Goal: Task Accomplishment & Management: Complete application form

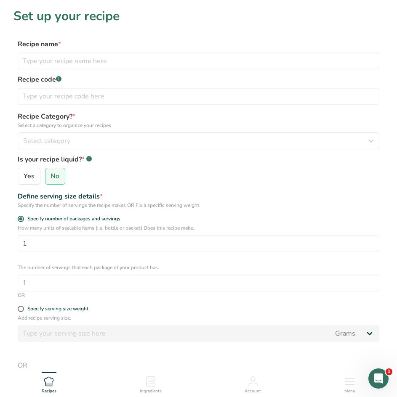
scroll to position [728, 0]
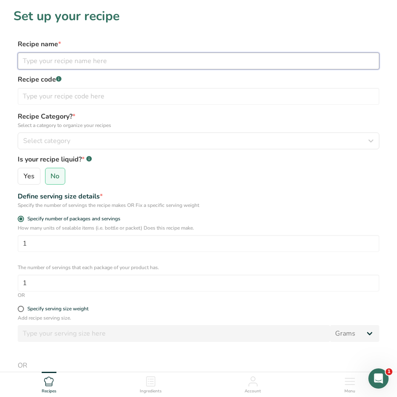
click at [76, 59] on input "text" at bounding box center [199, 61] width 362 height 17
type input "Peach Crisp"
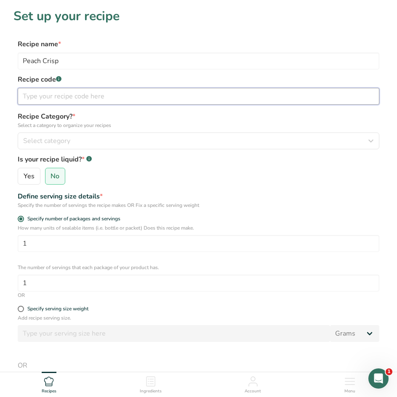
click at [84, 93] on input "text" at bounding box center [199, 96] width 362 height 17
type input "Dessert"
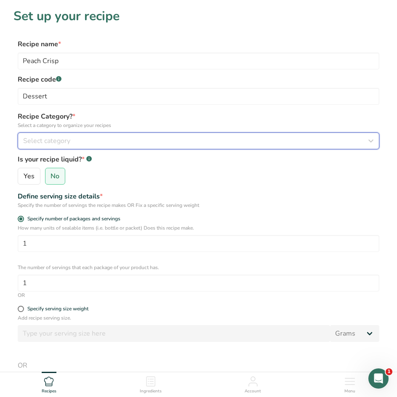
click at [119, 145] on div "Select category" at bounding box center [196, 141] width 346 height 10
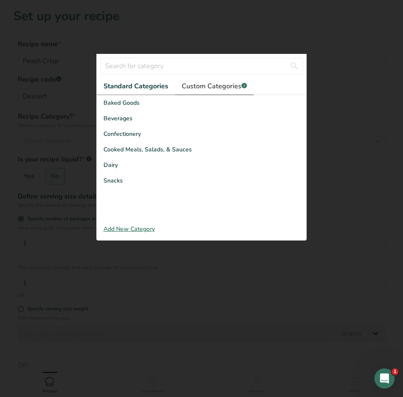
click at [207, 83] on span "Custom Categories .a-a{fill:#347362;}.b-a{fill:#fff;}" at bounding box center [214, 86] width 65 height 10
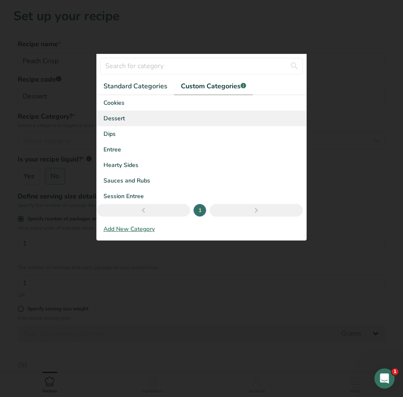
click at [119, 118] on span "Dessert" at bounding box center [114, 118] width 21 height 9
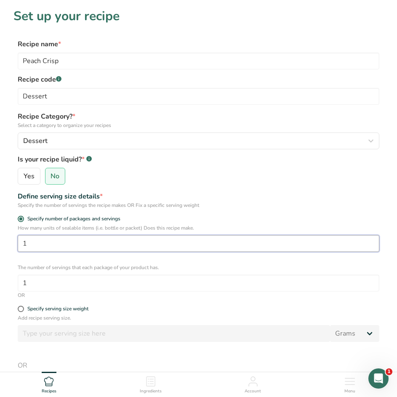
drag, startPoint x: 65, startPoint y: 240, endPoint x: -42, endPoint y: 228, distance: 108.0
click at [0, 228] on html "Set up your recipe Recipe name * Peach Crisp Recipe code .a-a{fill:#347362;}.b-…" at bounding box center [198, 277] width 397 height 555
type input "2"
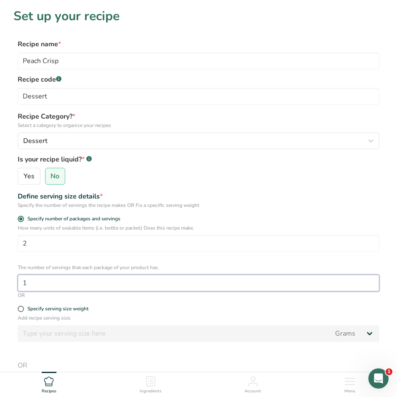
drag, startPoint x: 72, startPoint y: 281, endPoint x: -66, endPoint y: 274, distance: 138.3
click at [0, 274] on html "Set up your recipe Recipe name * Peach Crisp Recipe code .a-a{fill:#347362;}.b-…" at bounding box center [198, 277] width 397 height 555
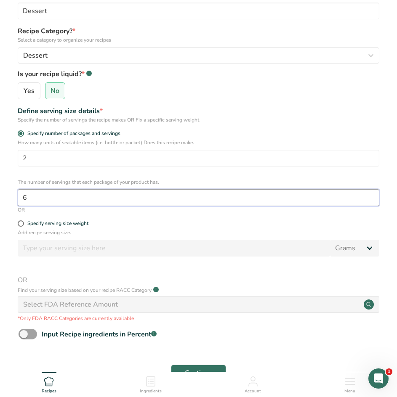
scroll to position [157, 0]
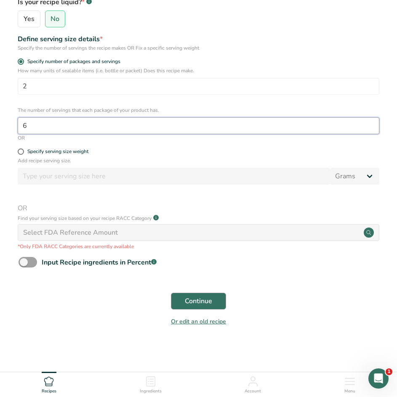
type input "6"
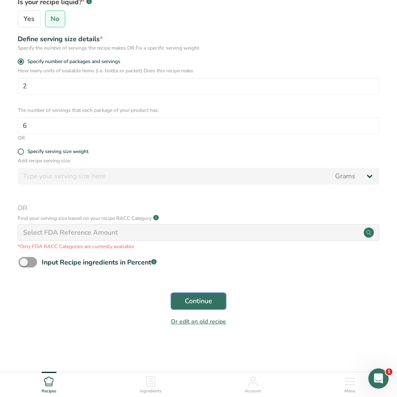
click at [198, 299] on span "Continue" at bounding box center [198, 301] width 27 height 10
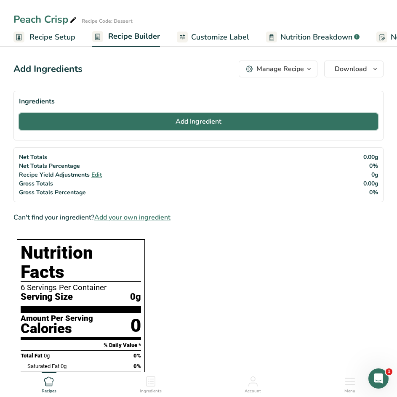
click at [166, 129] on button "Add Ingredient" at bounding box center [198, 121] width 359 height 17
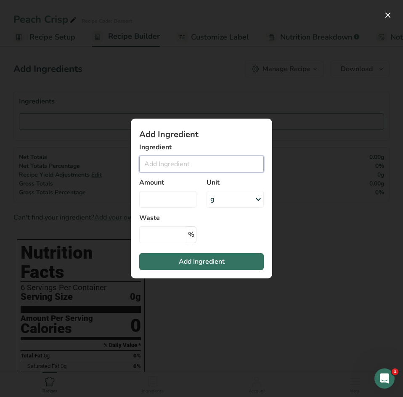
click at [195, 162] on input "Add ingredient modal" at bounding box center [201, 164] width 125 height 17
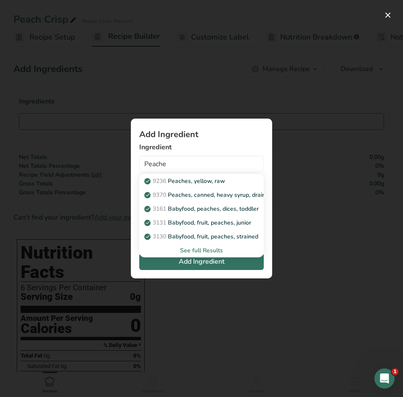
click at [195, 249] on div "See full Results" at bounding box center [201, 250] width 111 height 9
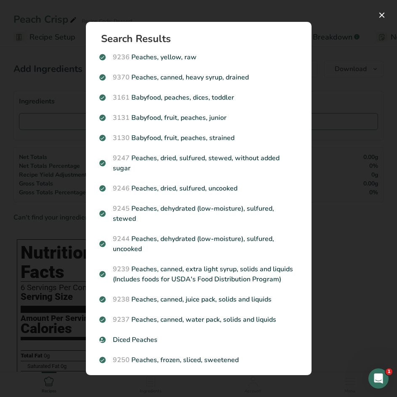
click at [56, 144] on div "Search results modal" at bounding box center [198, 198] width 397 height 397
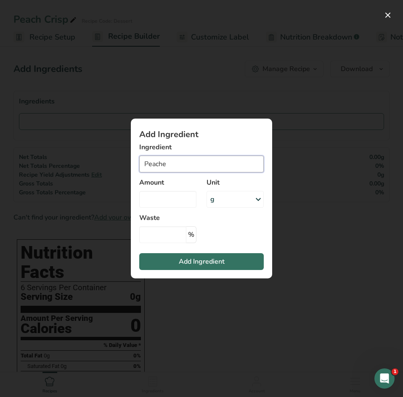
click at [165, 161] on input "Peache" at bounding box center [201, 164] width 125 height 17
type input "Peaches, fro"
drag, startPoint x: 197, startPoint y: 191, endPoint x: 203, endPoint y: 197, distance: 9.0
click at [197, 193] on div "See full Results" at bounding box center [201, 195] width 125 height 14
click at [202, 196] on div "See full Results" at bounding box center [201, 195] width 111 height 9
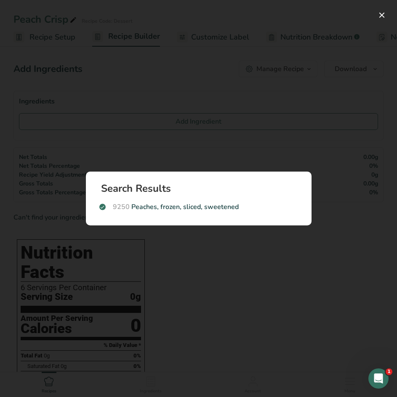
click at [157, 134] on div "Search results modal" at bounding box center [198, 198] width 397 height 397
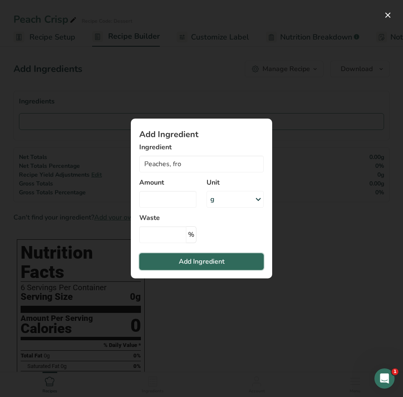
click at [172, 261] on button "Add Ingredient" at bounding box center [201, 261] width 125 height 17
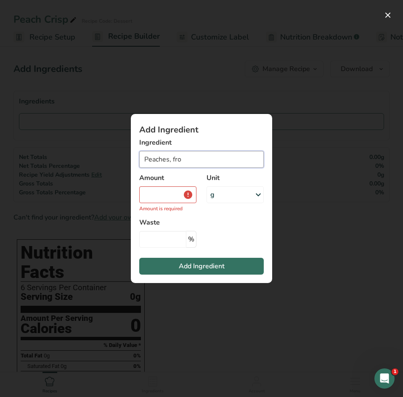
click at [190, 160] on input "Peaches, fro" at bounding box center [201, 159] width 125 height 17
drag, startPoint x: 190, startPoint y: 160, endPoint x: -5, endPoint y: 154, distance: 195.0
drag, startPoint x: 360, startPoint y: 193, endPoint x: 358, endPoint y: 189, distance: 4.7
click at [359, 189] on div "Add ingredient modal" at bounding box center [201, 198] width 403 height 397
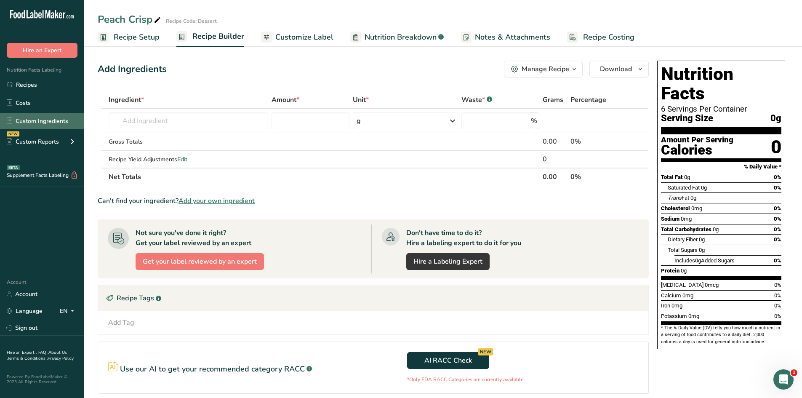
click at [32, 123] on link "Custom Ingredients" at bounding box center [42, 121] width 84 height 16
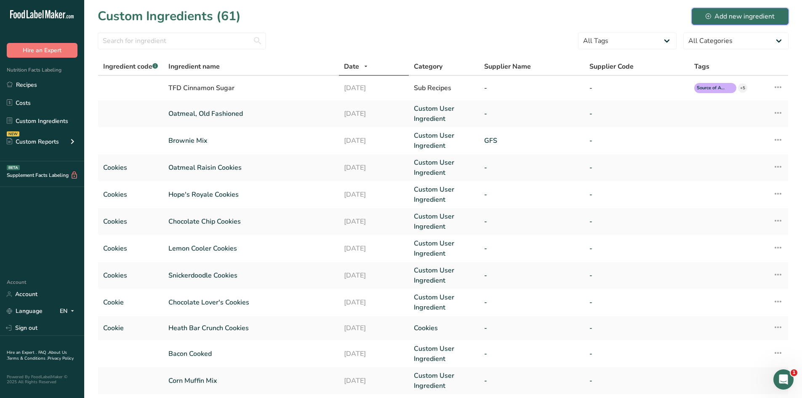
click at [397, 19] on div "Add new ingredient" at bounding box center [740, 16] width 69 height 10
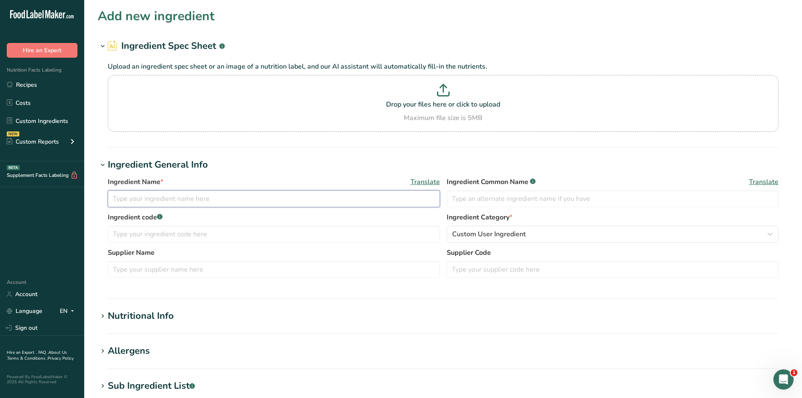
click at [258, 195] on input "text" at bounding box center [274, 198] width 332 height 17
type input "Peaches, sliced frozen"
click at [397, 200] on input "text" at bounding box center [613, 198] width 332 height 17
type input "Peaches"
click at [379, 106] on p "Drop your files here or click to upload" at bounding box center [443, 104] width 667 height 10
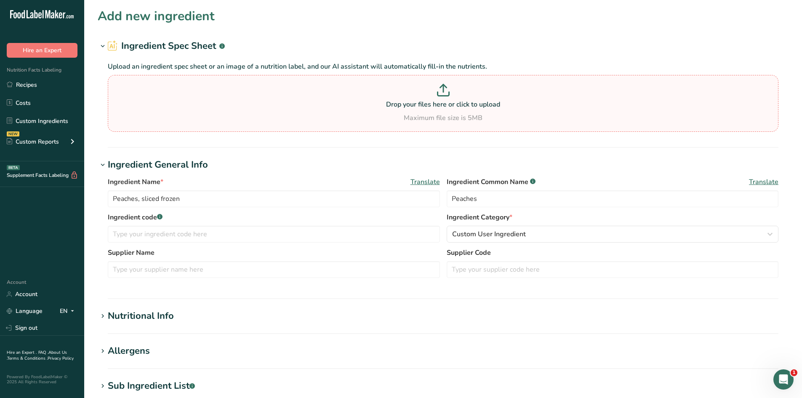
click at [379, 106] on input "Drop your files here or click to upload Maximum file size is 5MB" at bounding box center [443, 103] width 671 height 57
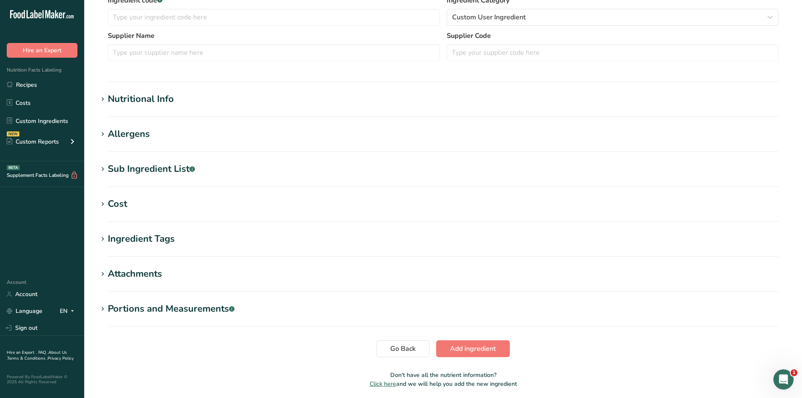
scroll to position [207, 0]
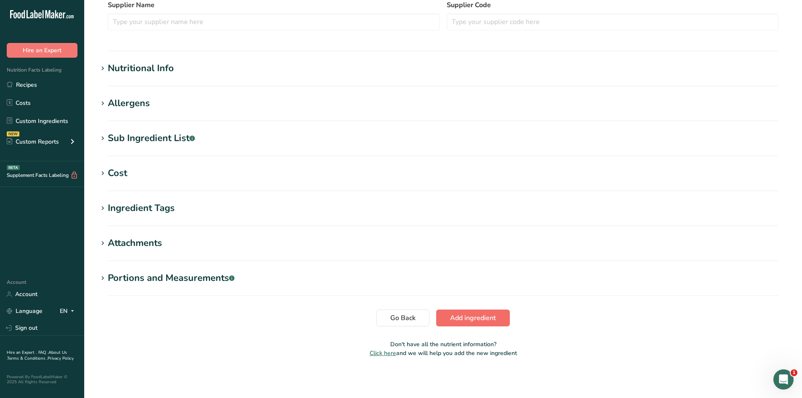
click at [397, 321] on section "Go Back Add ingredient" at bounding box center [443, 317] width 691 height 17
click at [397, 320] on span "Add ingredient" at bounding box center [473, 318] width 46 height 10
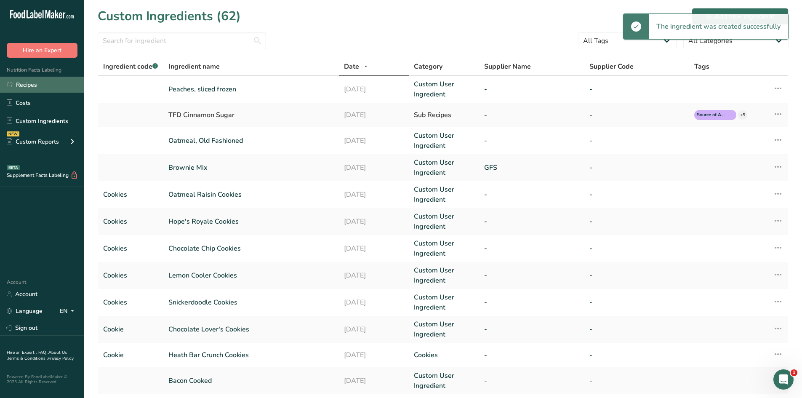
click at [32, 89] on link "Recipes" at bounding box center [42, 85] width 84 height 16
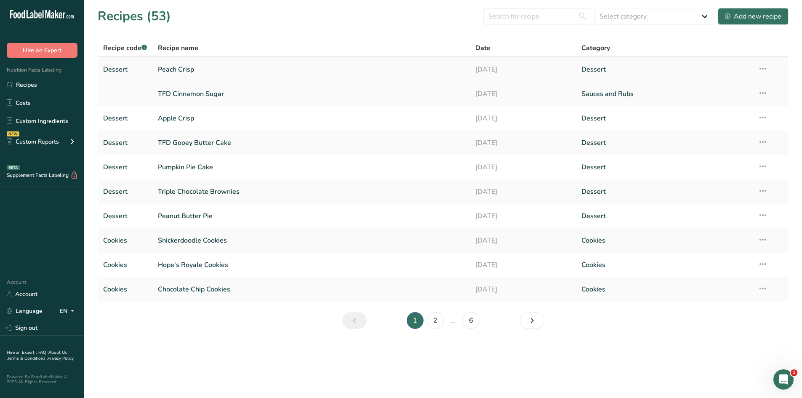
click at [189, 69] on link "Peach Crisp" at bounding box center [312, 70] width 308 height 18
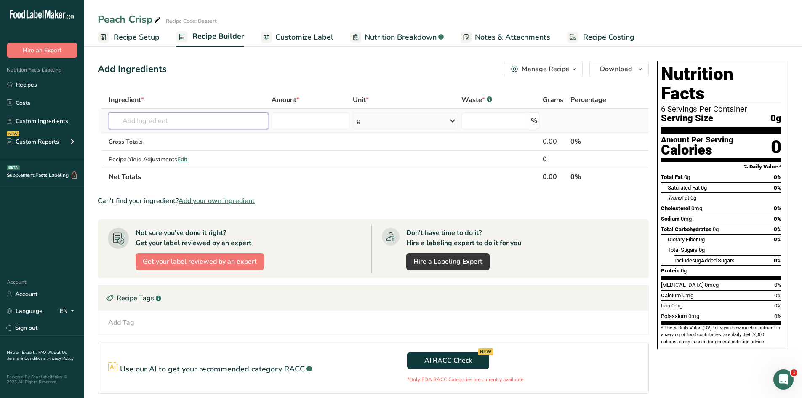
click at [175, 124] on input "text" at bounding box center [189, 120] width 160 height 17
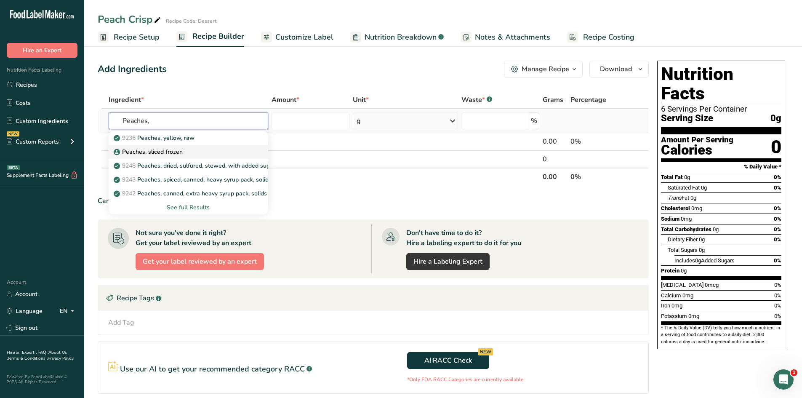
type input "Peaches,"
click at [168, 149] on p "Peaches, sliced frozen" at bounding box center [148, 151] width 67 height 9
type input "Peaches, sliced frozen"
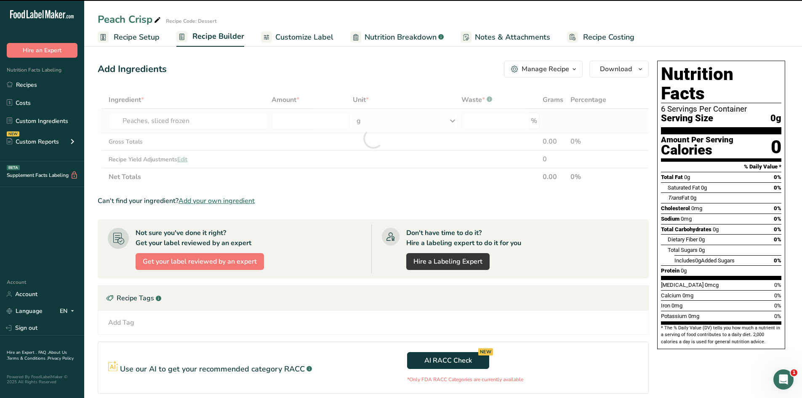
type input "0"
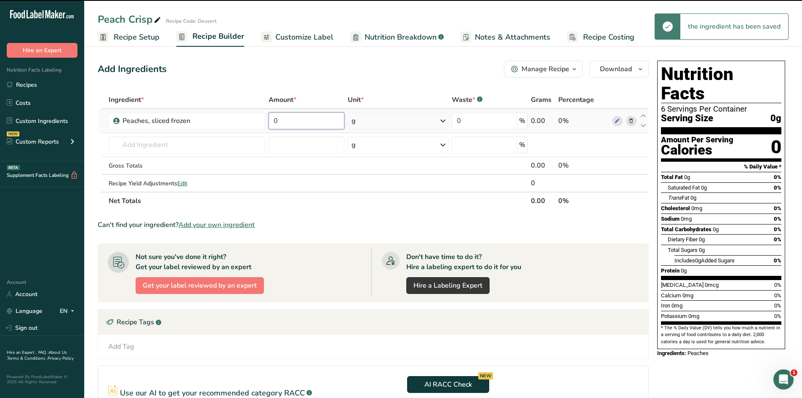
click at [297, 121] on input "0" at bounding box center [307, 120] width 76 height 17
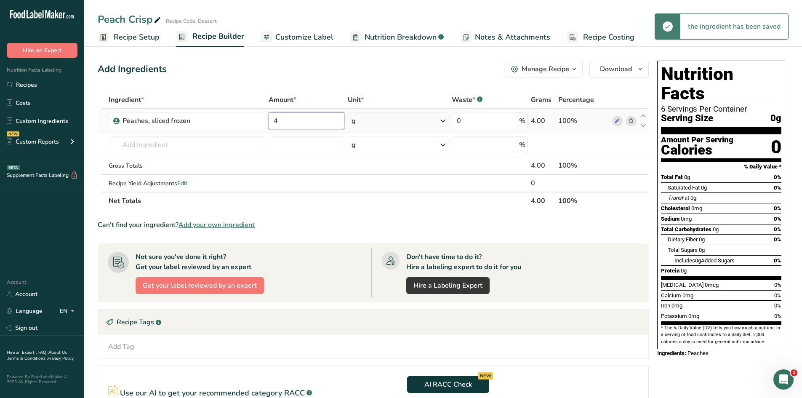
type input "4"
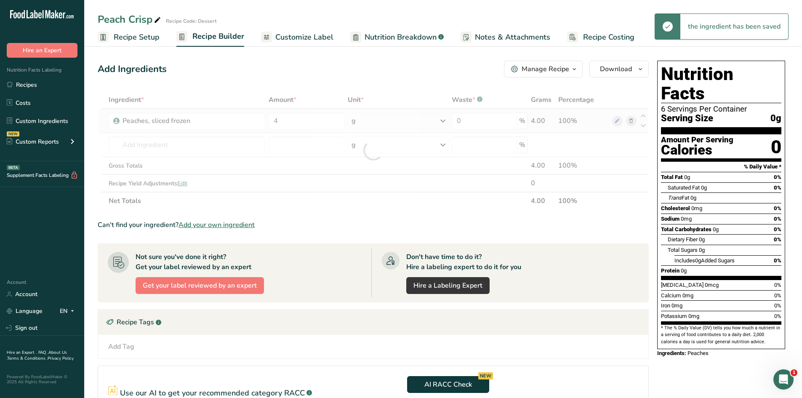
click at [365, 125] on div "Ingredient * Amount * Unit * Waste * .a-a{fill:#347362;}.b-a{fill:#fff;} Grams …" at bounding box center [373, 150] width 551 height 119
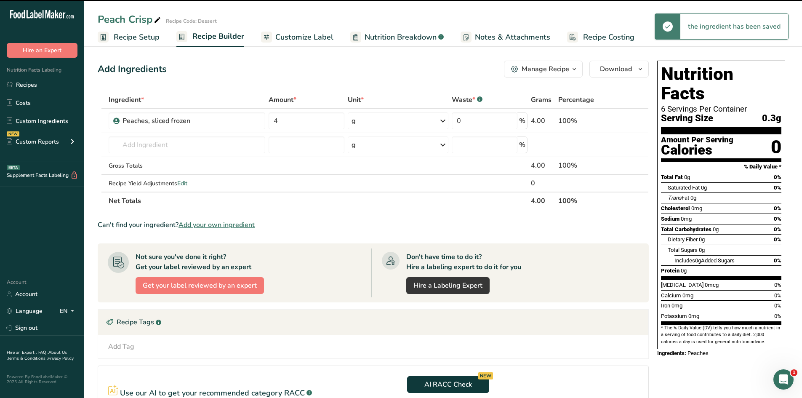
click at [365, 126] on div "g" at bounding box center [398, 120] width 101 height 17
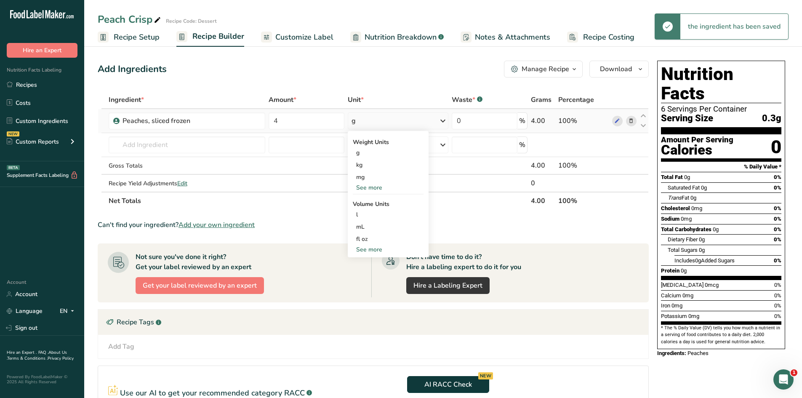
click at [367, 249] on div "See more" at bounding box center [388, 249] width 71 height 9
select select "22"
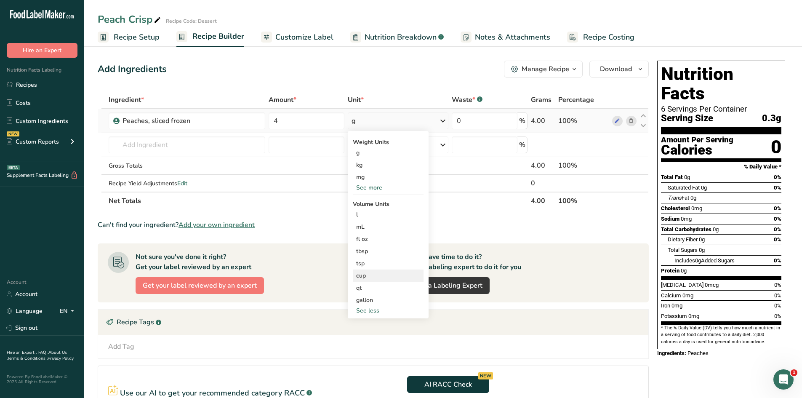
click at [366, 275] on div "cup" at bounding box center [388, 275] width 64 height 9
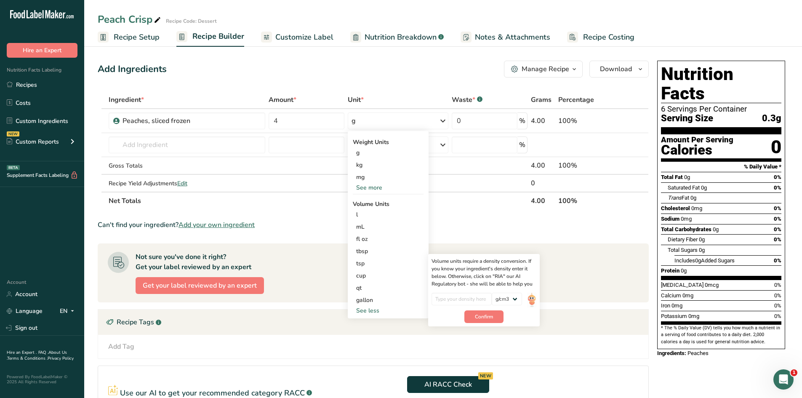
click at [187, 297] on div "Not sure you've done it right? Get your label reviewed by an expert Get your la…" at bounding box center [240, 272] width 264 height 49
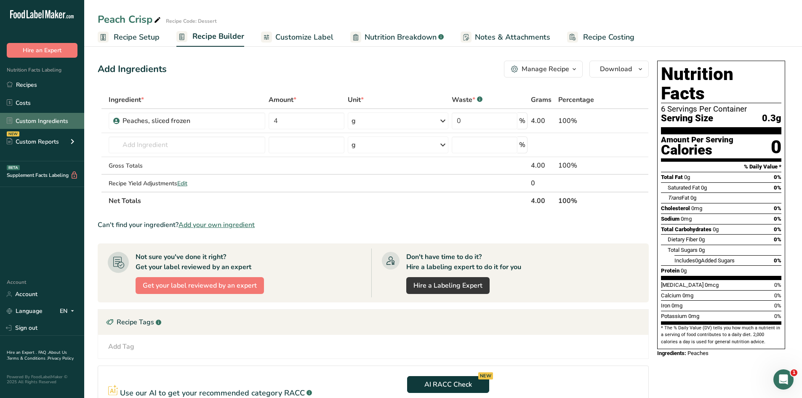
click at [36, 118] on link "Custom Ingredients" at bounding box center [42, 121] width 84 height 16
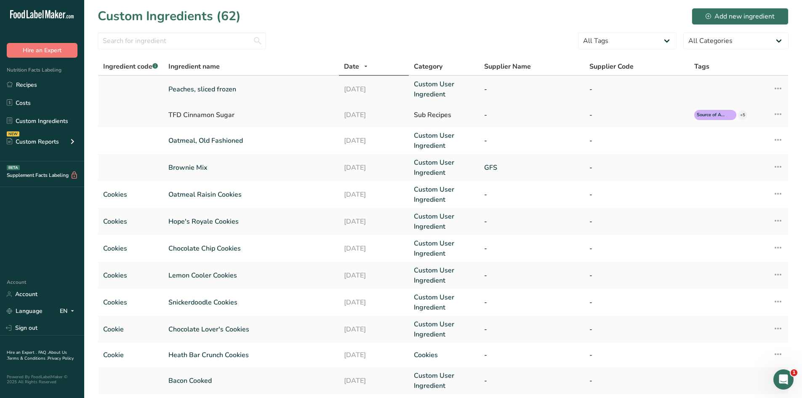
click at [184, 89] on link "Peaches, sliced frozen" at bounding box center [250, 89] width 165 height 10
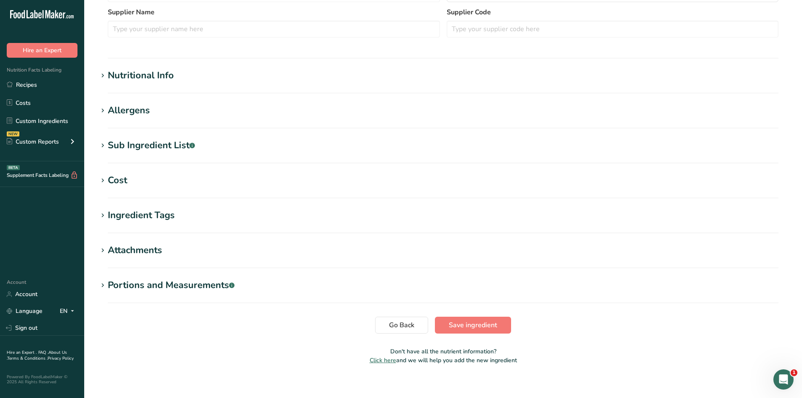
scroll to position [207, 0]
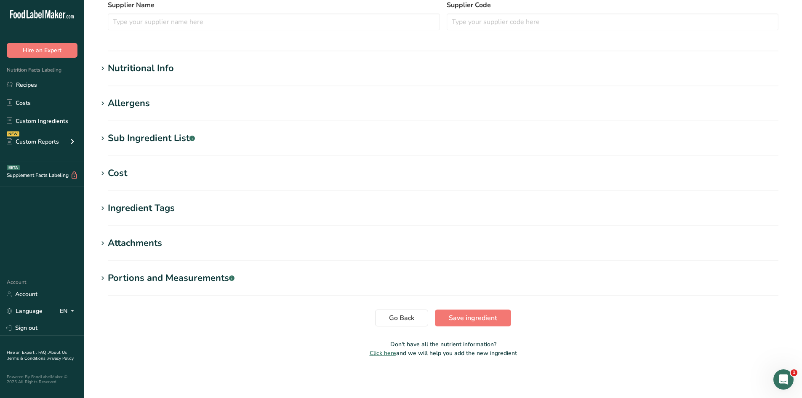
click at [112, 280] on div "Portions and Measurements .a-a{fill:#347362;}.b-a{fill:#fff;}" at bounding box center [171, 278] width 127 height 14
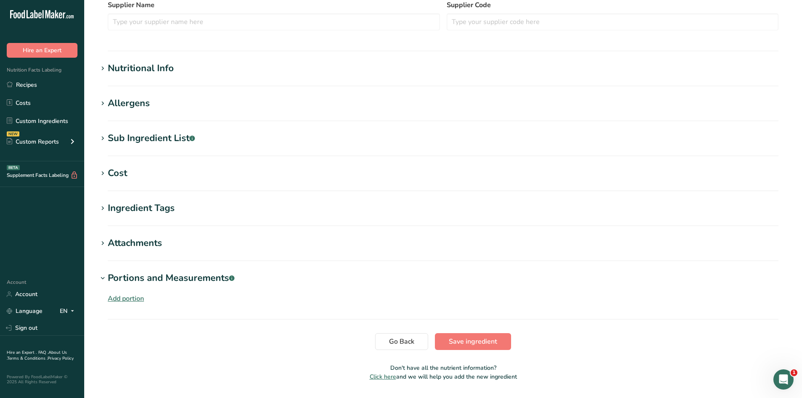
click at [123, 301] on div "Add portion" at bounding box center [126, 298] width 36 height 10
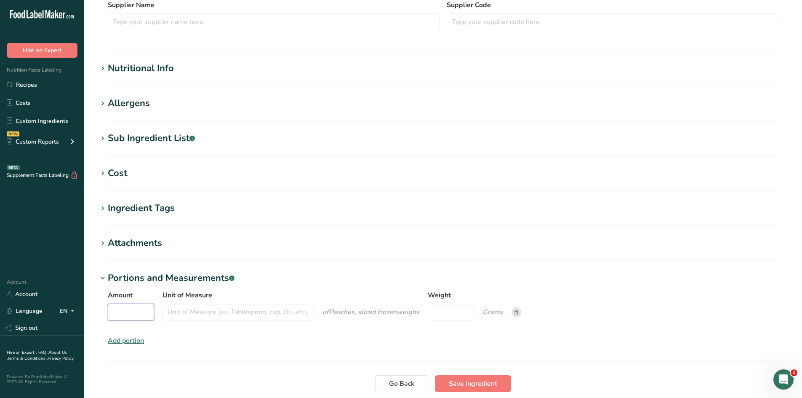
click at [123, 318] on input "Amount" at bounding box center [131, 312] width 46 height 17
type input "1"
click at [222, 317] on input "Unit of Measure" at bounding box center [239, 312] width 152 height 17
type input "cup"
type input "40"
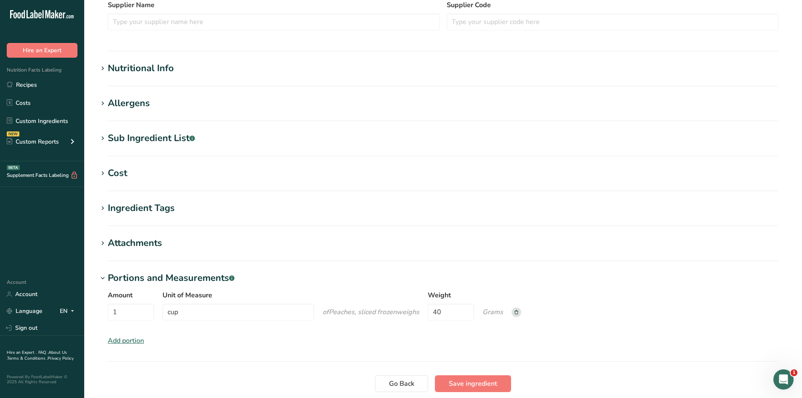
click at [397, 340] on div "Amount 1 Unit of Measure cup of Peaches, sliced frozen weigh s Weight 40 Grams …" at bounding box center [443, 318] width 691 height 66
click at [397, 382] on span "Save ingredient" at bounding box center [473, 384] width 48 height 10
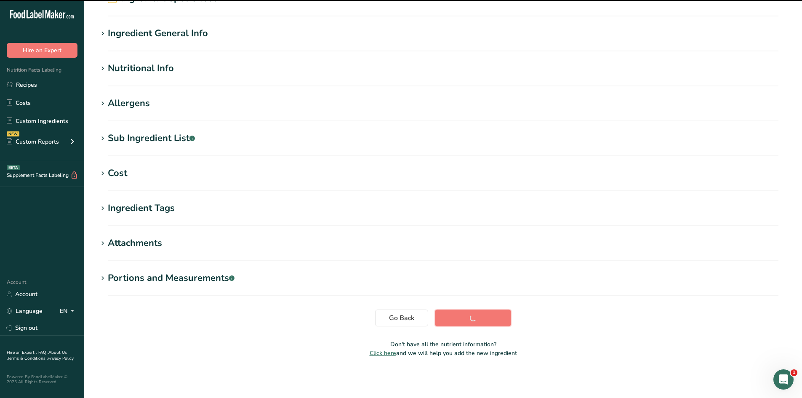
scroll to position [48, 0]
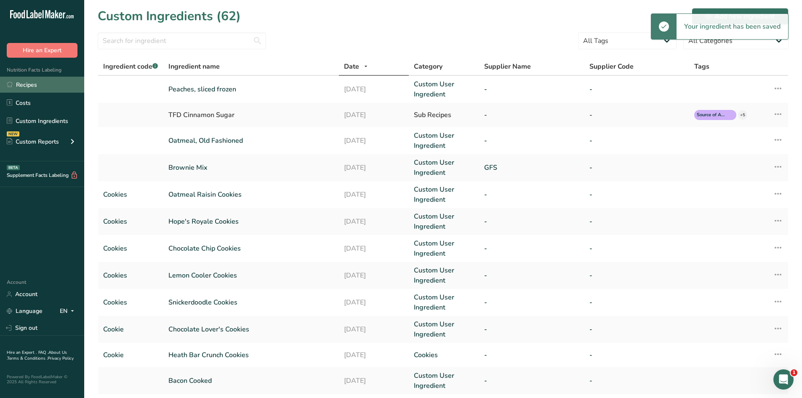
click at [56, 81] on link "Recipes" at bounding box center [42, 85] width 84 height 16
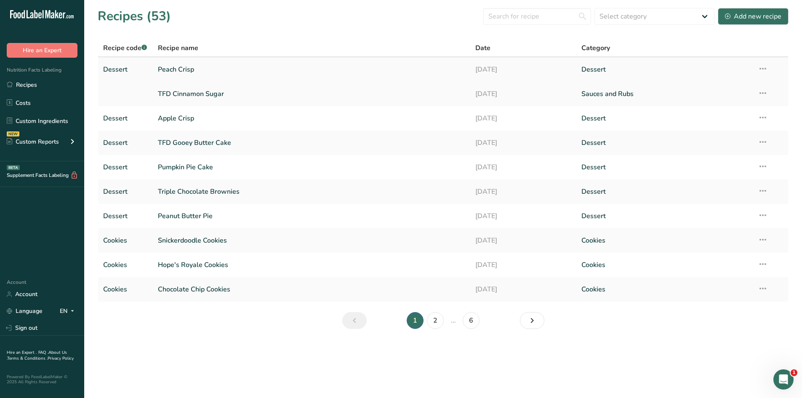
click at [174, 67] on link "Peach Crisp" at bounding box center [312, 70] width 308 height 18
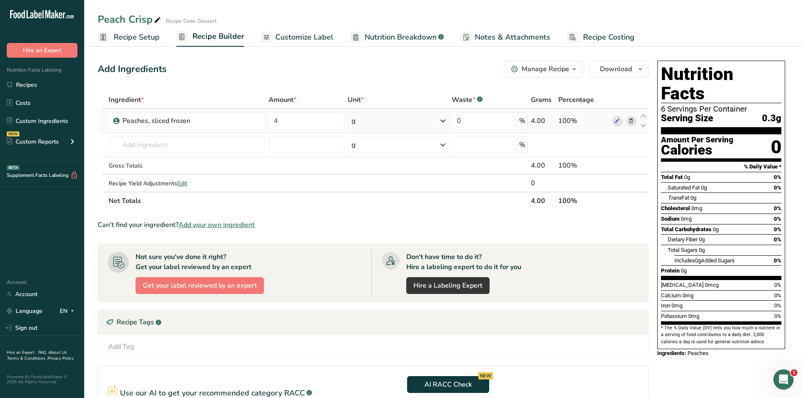
click at [371, 128] on div "g" at bounding box center [398, 120] width 101 height 17
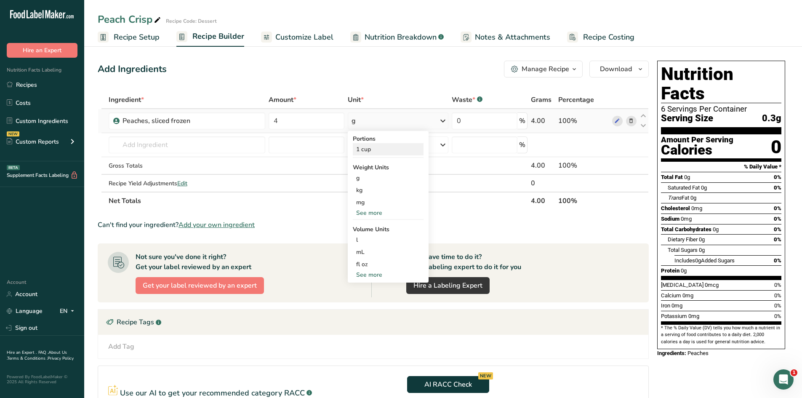
click at [365, 151] on div "1 cup" at bounding box center [388, 149] width 71 height 12
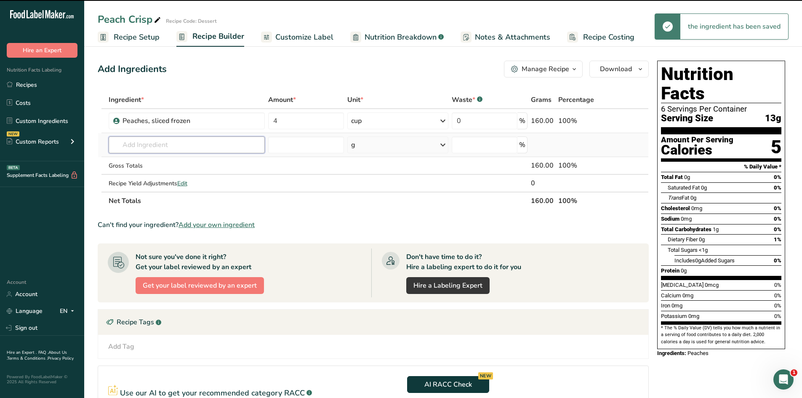
click at [193, 144] on input "text" at bounding box center [187, 144] width 157 height 17
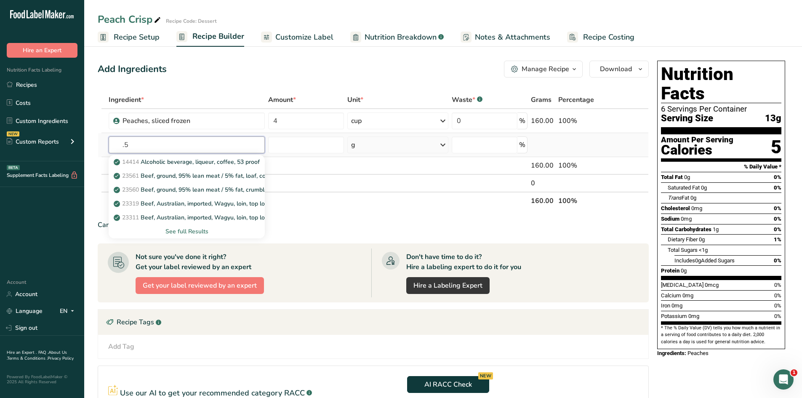
type input "."
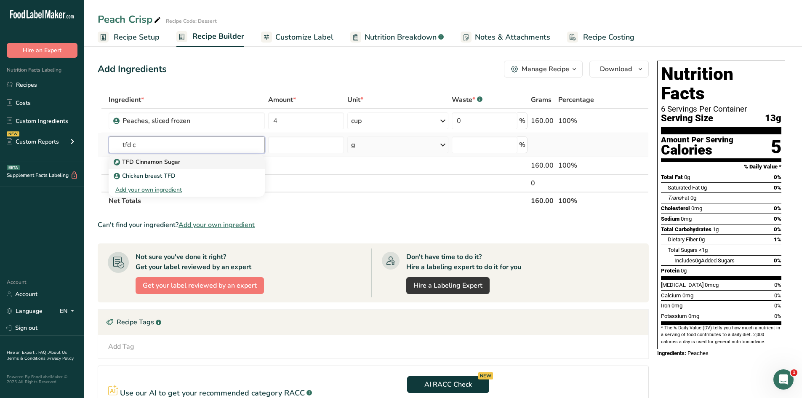
type input "tfd c"
click at [180, 161] on div "TFD Cinnamon Sugar" at bounding box center [180, 161] width 130 height 9
type input "TFD Cinnamon Sugar"
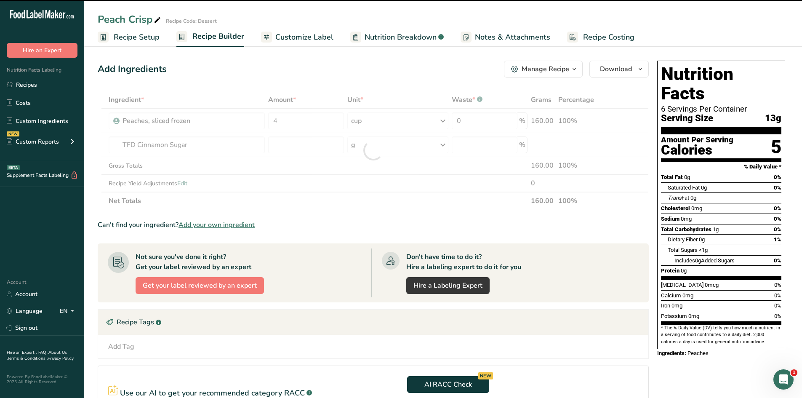
type input "0"
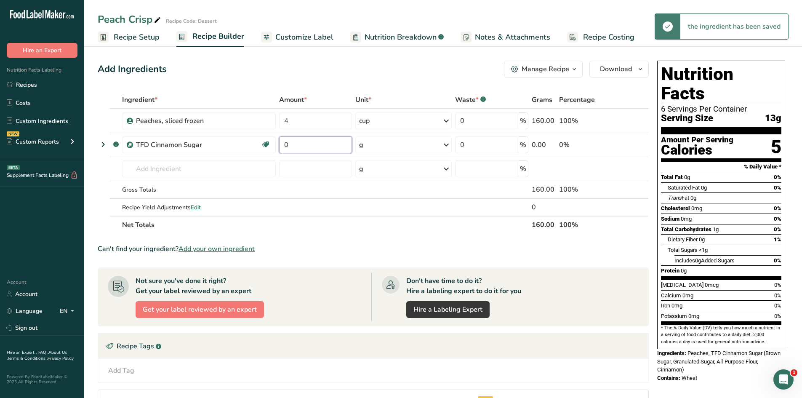
click at [291, 146] on input "0" at bounding box center [315, 144] width 73 height 17
type input "0.5"
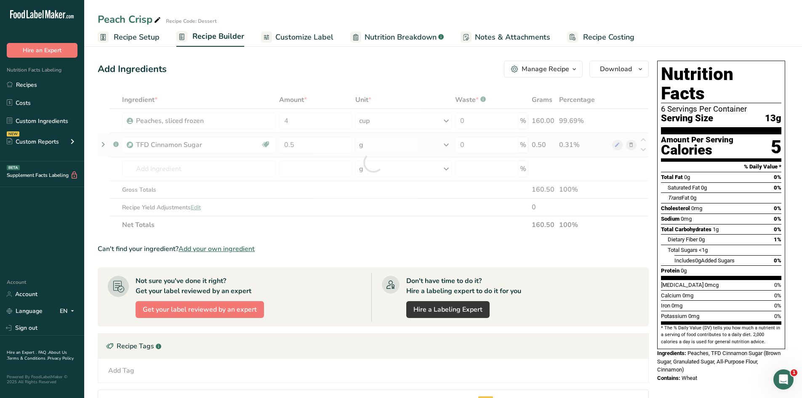
click at [397, 134] on div "Ingredient * Amount * Unit * Waste * .a-a{fill:#347362;}.b-a{fill:#fff;} Grams …" at bounding box center [373, 162] width 551 height 143
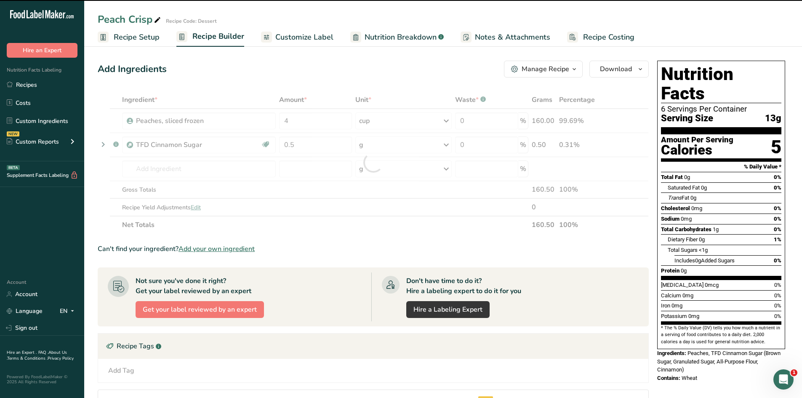
click at [397, 145] on div at bounding box center [373, 162] width 551 height 143
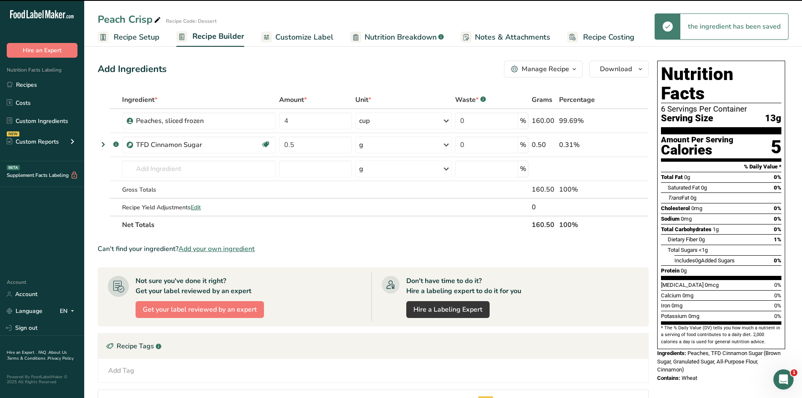
click at [397, 147] on div "g" at bounding box center [403, 144] width 96 height 17
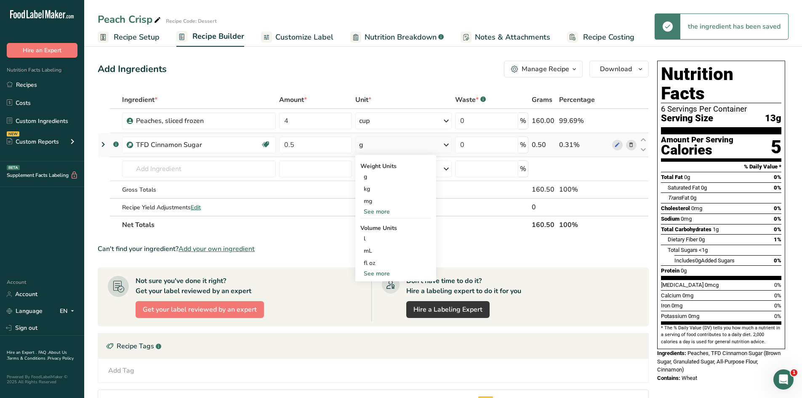
click at [378, 274] on div "See more" at bounding box center [395, 273] width 71 height 9
select select "22"
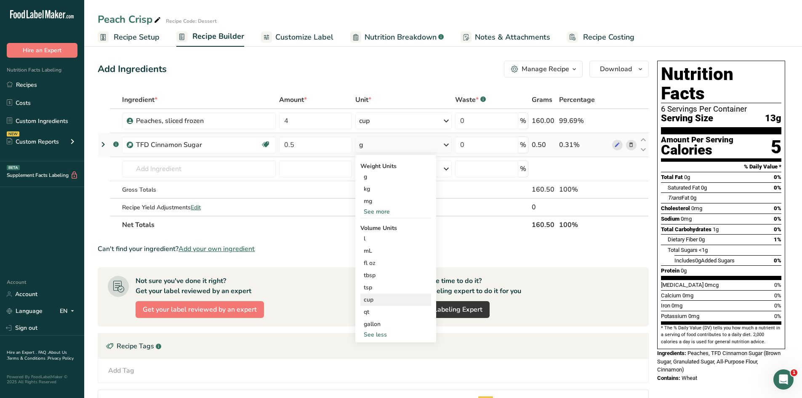
click at [375, 300] on div "cup" at bounding box center [396, 299] width 64 height 9
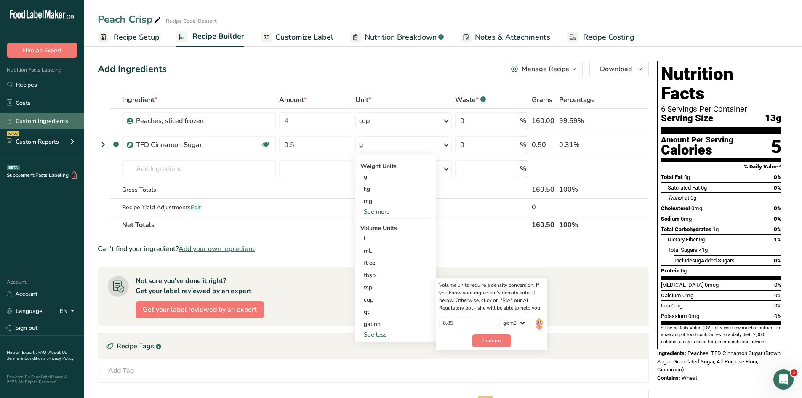
click at [29, 124] on link "Custom Ingredients" at bounding box center [42, 121] width 84 height 16
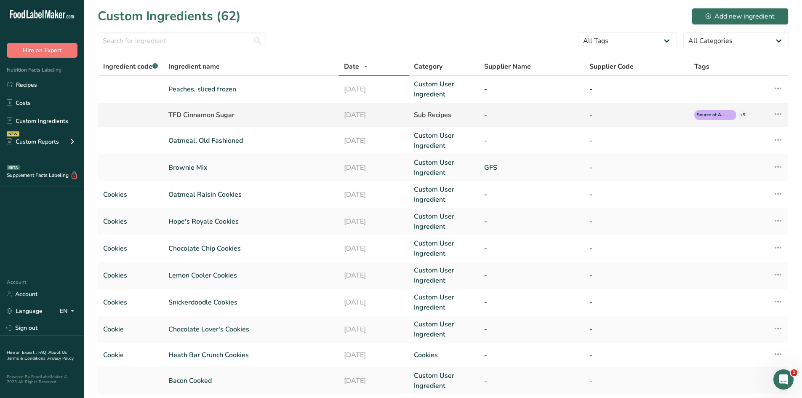
click at [201, 114] on div "TFD Cinnamon Sugar" at bounding box center [250, 115] width 165 height 10
click at [202, 116] on div "TFD Cinnamon Sugar" at bounding box center [250, 115] width 165 height 10
click at [30, 84] on link "Recipes" at bounding box center [42, 85] width 84 height 16
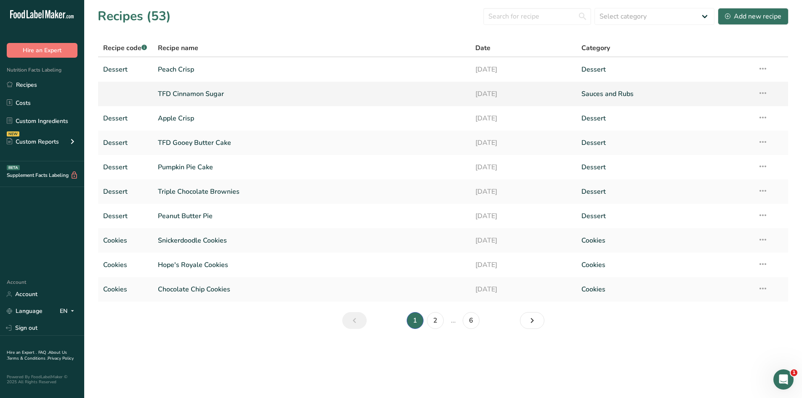
click at [211, 95] on link "TFD Cinnamon Sugar" at bounding box center [312, 94] width 308 height 18
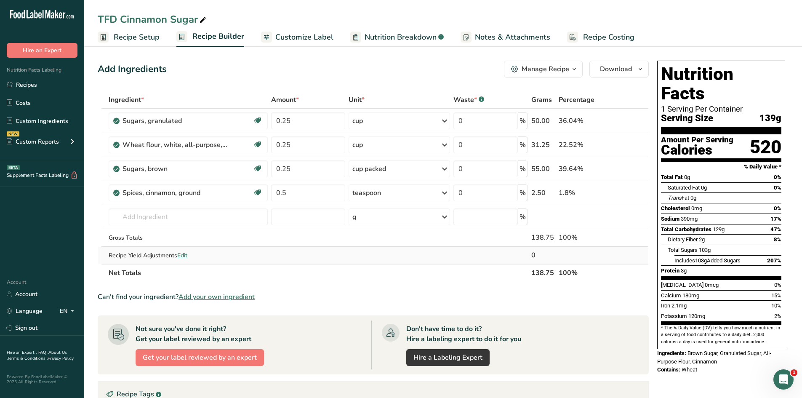
click at [184, 255] on span "Edit" at bounding box center [182, 255] width 10 height 8
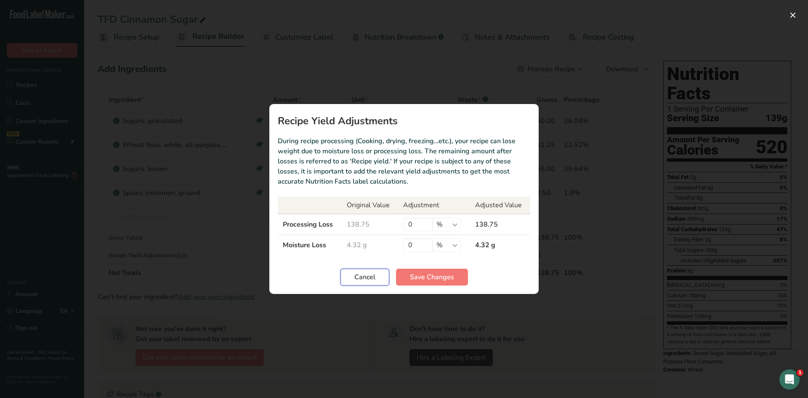
click at [363, 279] on span "Cancel" at bounding box center [365, 277] width 21 height 10
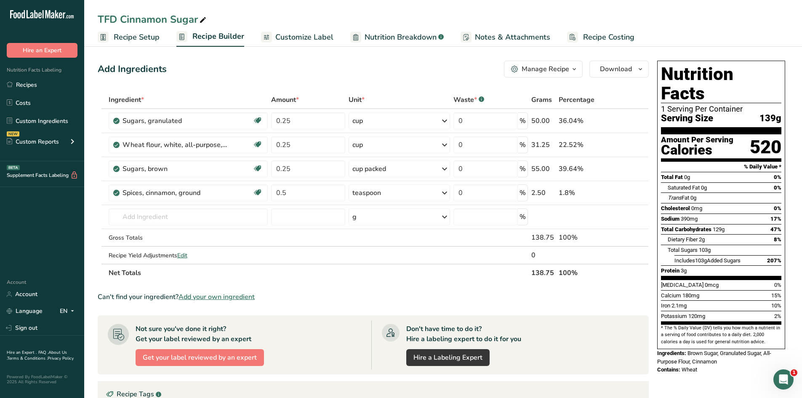
click at [397, 63] on button "Manage Recipe" at bounding box center [543, 69] width 79 height 17
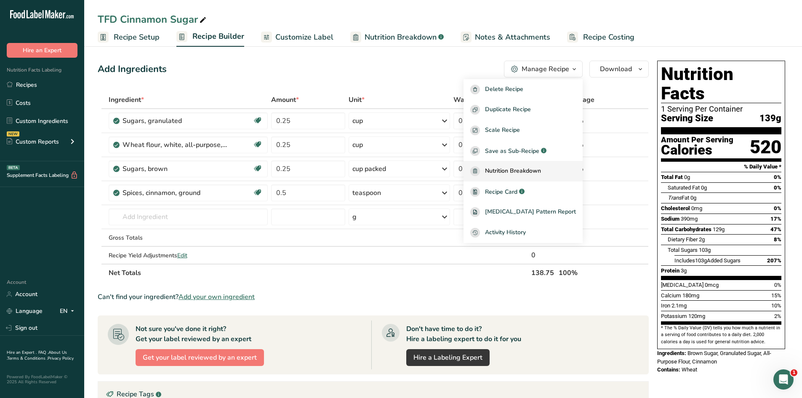
click at [397, 171] on span "Nutrition Breakdown" at bounding box center [513, 171] width 56 height 10
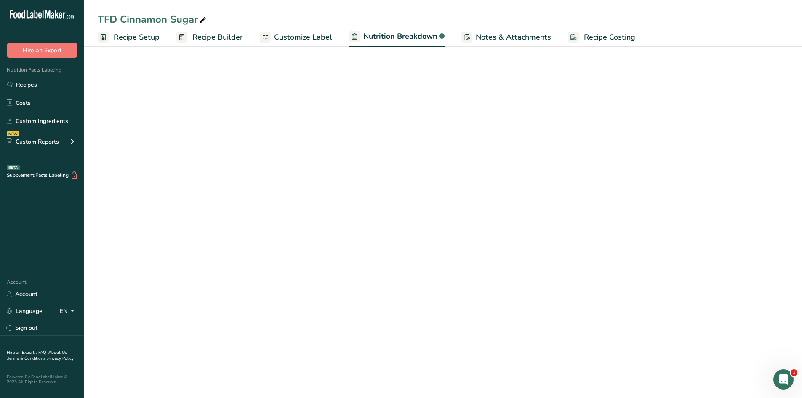
select select "Calories"
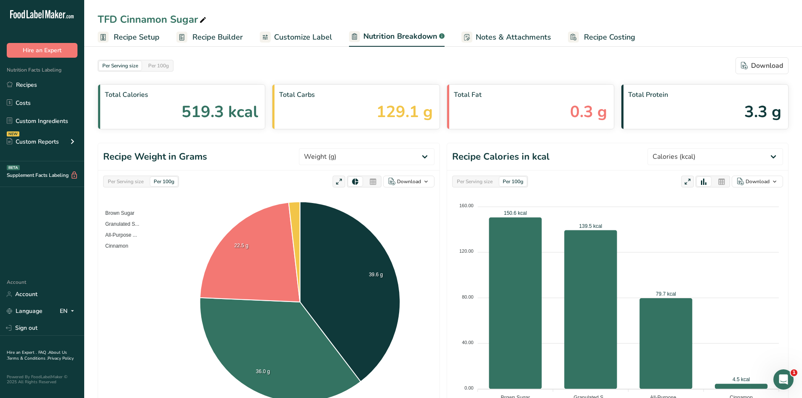
click at [289, 42] on span "Customize Label" at bounding box center [303, 37] width 58 height 11
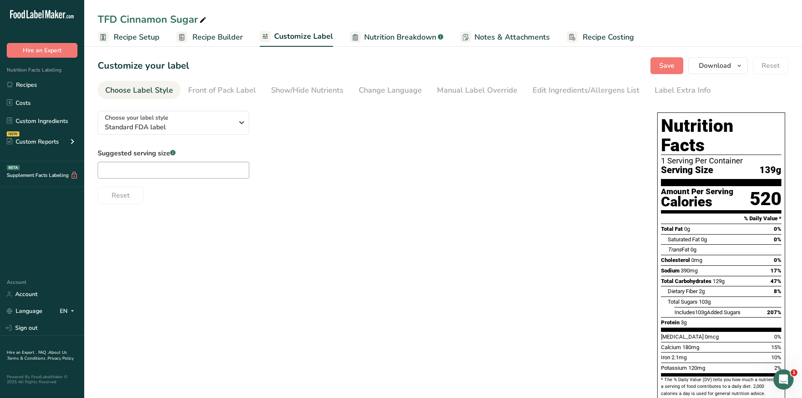
click at [217, 38] on span "Recipe Builder" at bounding box center [217, 37] width 51 height 11
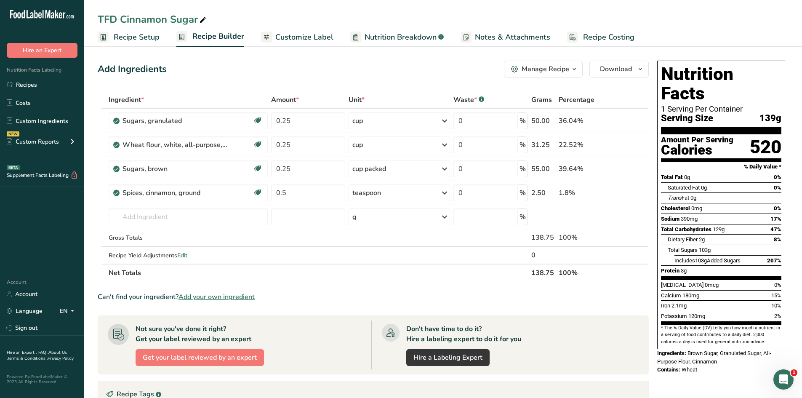
click at [145, 37] on span "Recipe Setup" at bounding box center [137, 37] width 46 height 11
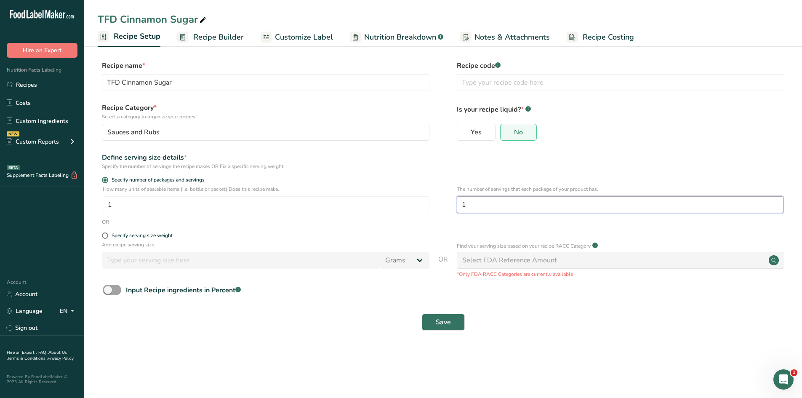
drag, startPoint x: 528, startPoint y: 207, endPoint x: 523, endPoint y: 204, distance: 6.6
click at [397, 208] on input "1" at bounding box center [620, 204] width 327 height 17
drag, startPoint x: 522, startPoint y: 203, endPoint x: 401, endPoint y: 200, distance: 121.3
click at [397, 200] on div "How many units of sealable items (i.e. bottle or packet) Does this recipe make.…" at bounding box center [443, 201] width 691 height 33
click at [44, 125] on link "Custom Ingredients" at bounding box center [42, 121] width 84 height 16
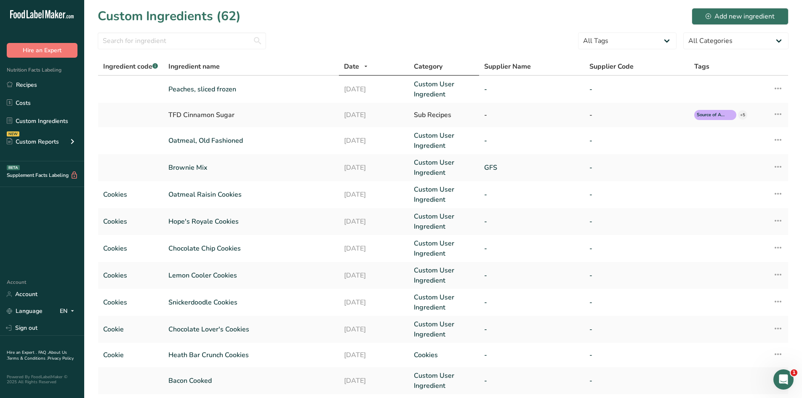
click at [397, 64] on span "Category" at bounding box center [428, 66] width 29 height 10
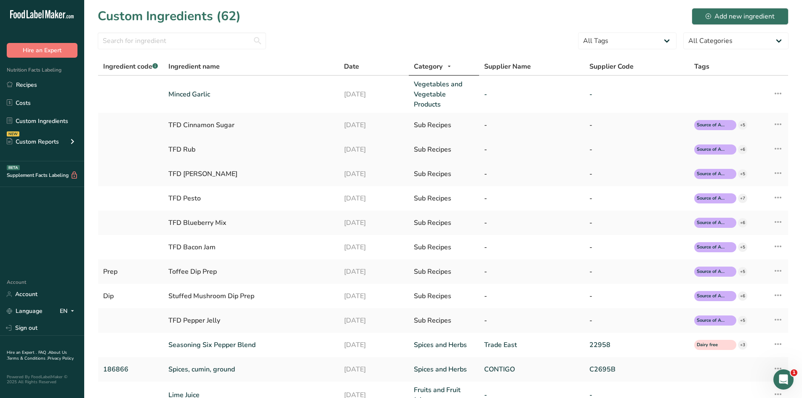
click at [189, 150] on div "TFD Rub" at bounding box center [250, 149] width 165 height 10
click at [25, 85] on link "Recipes" at bounding box center [42, 85] width 84 height 16
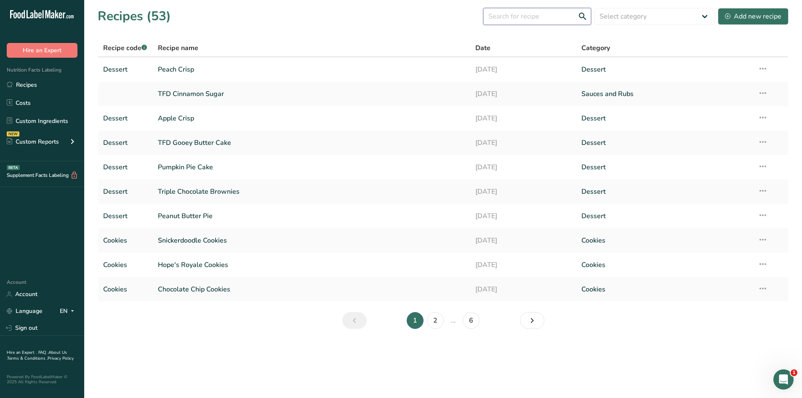
click at [397, 17] on input "text" at bounding box center [537, 16] width 108 height 17
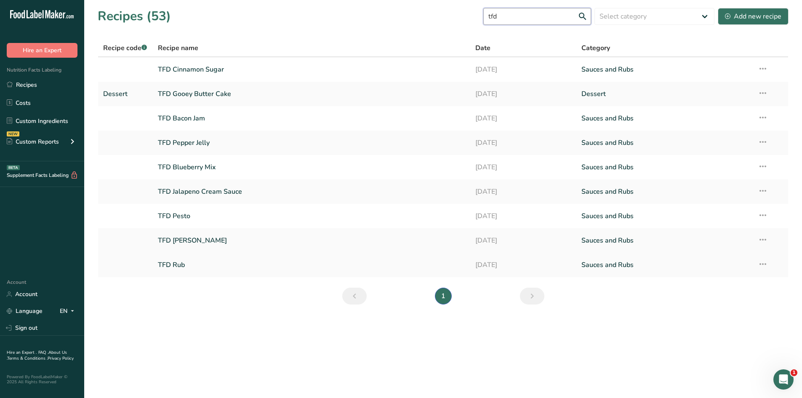
type input "tfd"
click at [176, 267] on link "TFD Rub" at bounding box center [312, 265] width 308 height 18
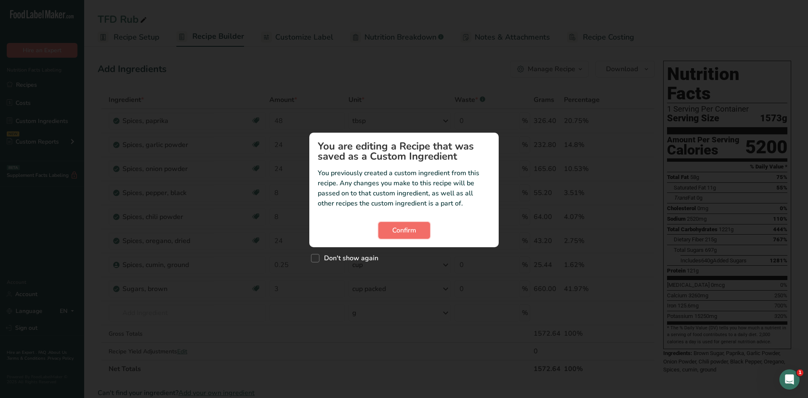
click at [397, 237] on button "Confirm" at bounding box center [405, 230] width 52 height 17
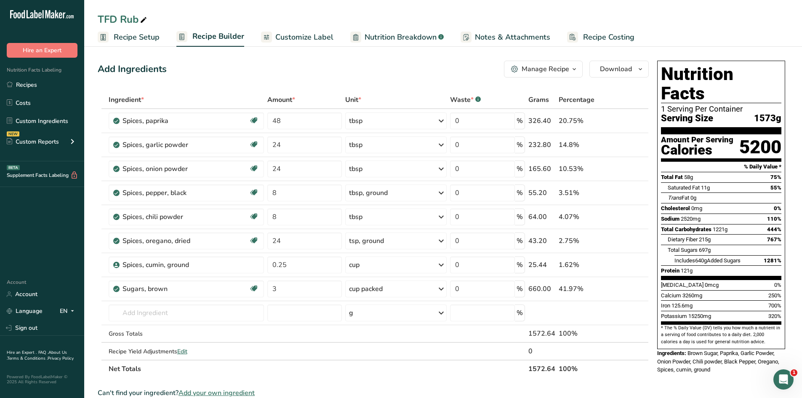
click at [139, 34] on span "Recipe Setup" at bounding box center [137, 37] width 46 height 11
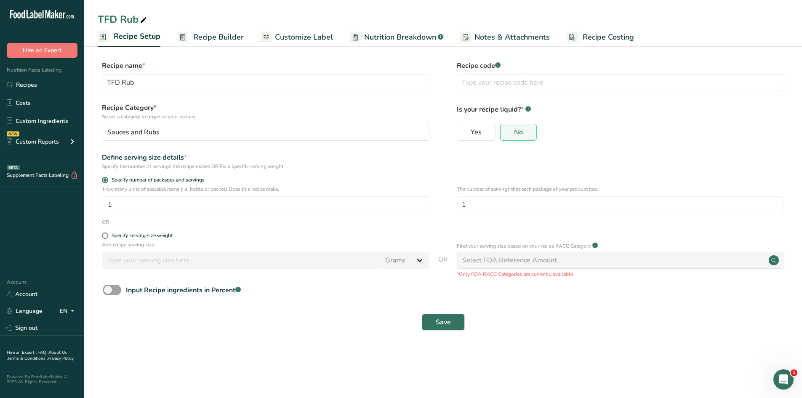
click at [229, 39] on span "Recipe Builder" at bounding box center [218, 37] width 51 height 11
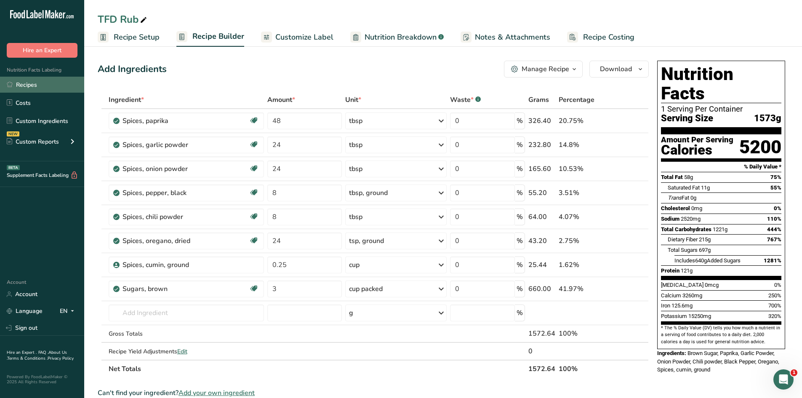
click at [42, 83] on link "Recipes" at bounding box center [42, 85] width 84 height 16
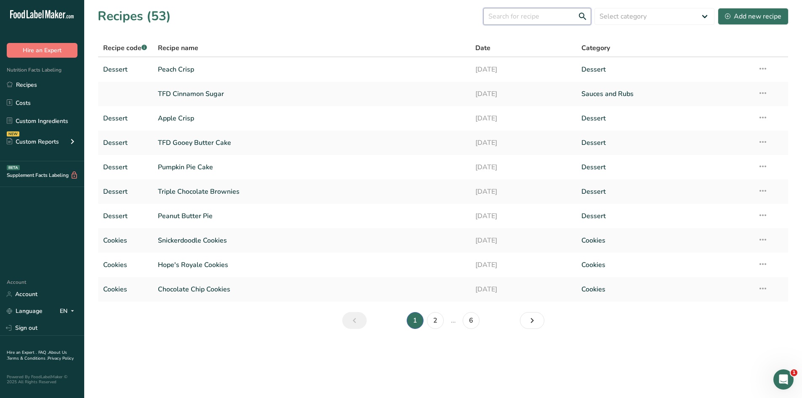
click at [397, 16] on input "text" at bounding box center [537, 16] width 108 height 17
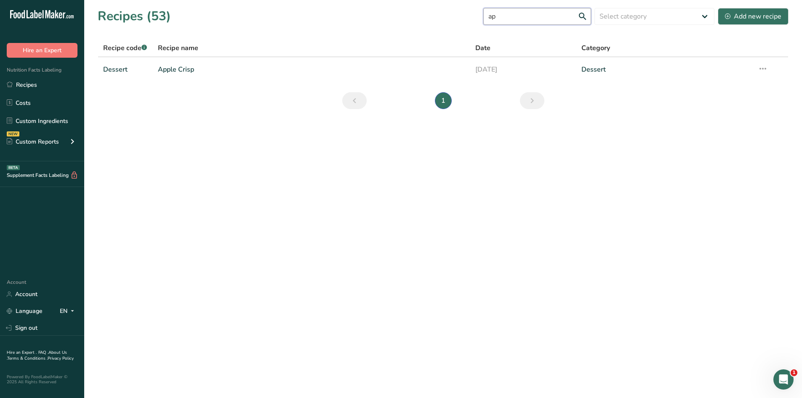
type input "a"
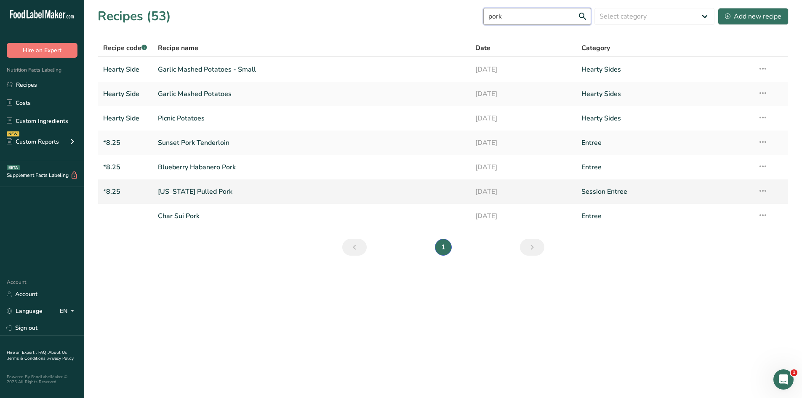
type input "pork"
click at [184, 192] on link "[US_STATE] Pulled Pork" at bounding box center [312, 192] width 308 height 18
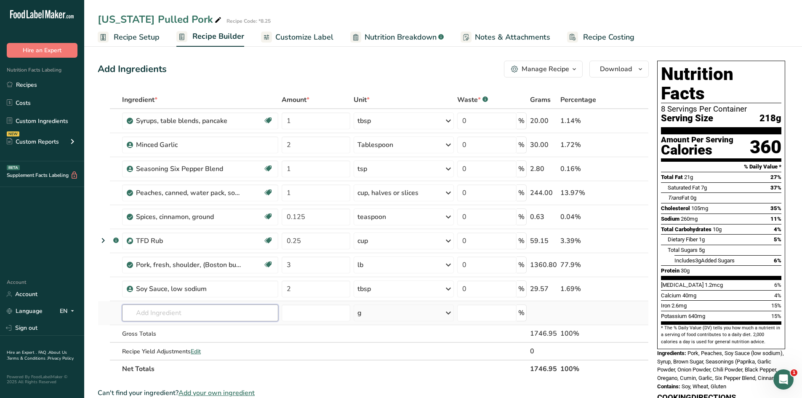
click at [165, 314] on input "text" at bounding box center [200, 312] width 156 height 17
type input "r"
type input "tfd ru"
click at [158, 284] on p "TFD Rub" at bounding box center [144, 283] width 31 height 9
type input "TFD Rub"
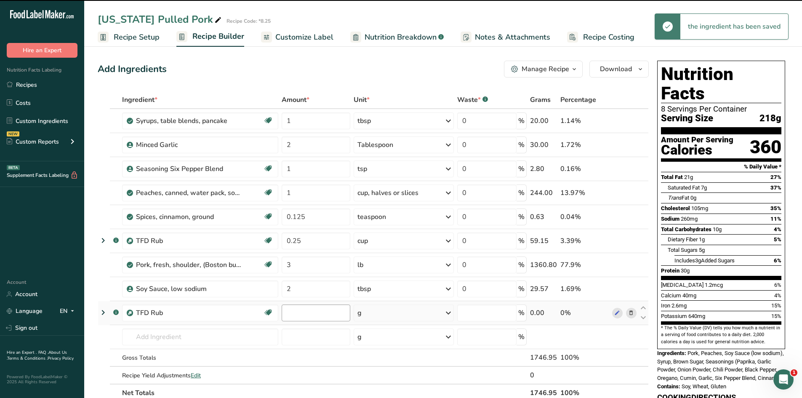
type input "0"
click at [315, 315] on input "0" at bounding box center [316, 312] width 69 height 17
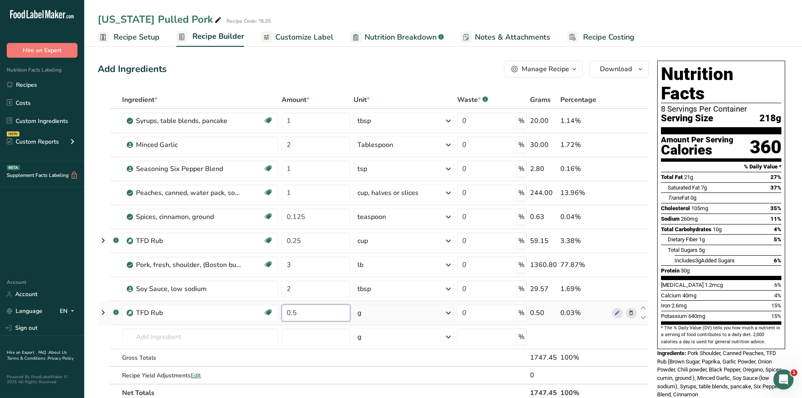
type input "0.5"
click at [392, 315] on div "Ingredient * Amount * Unit * Waste * .a-a{fill:#347362;}.b-a{fill:#fff;} Grams …" at bounding box center [373, 246] width 551 height 311
click at [391, 315] on div "g" at bounding box center [404, 312] width 100 height 17
click at [397, 320] on div "g" at bounding box center [404, 312] width 100 height 17
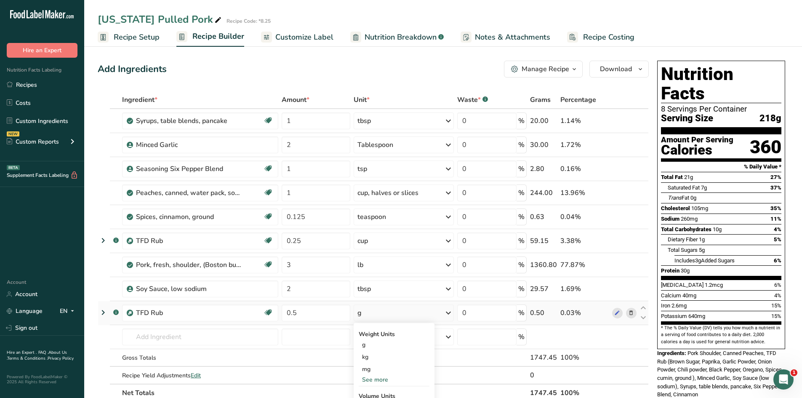
click at [397, 315] on icon at bounding box center [448, 312] width 10 height 15
click at [397, 317] on div "g" at bounding box center [404, 312] width 100 height 17
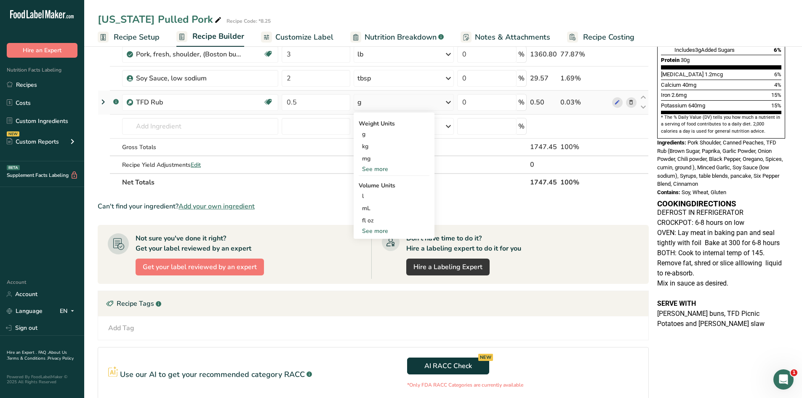
click at [379, 232] on div "See more" at bounding box center [394, 231] width 71 height 9
select select "22"
click at [373, 259] on div "cup" at bounding box center [394, 257] width 64 height 9
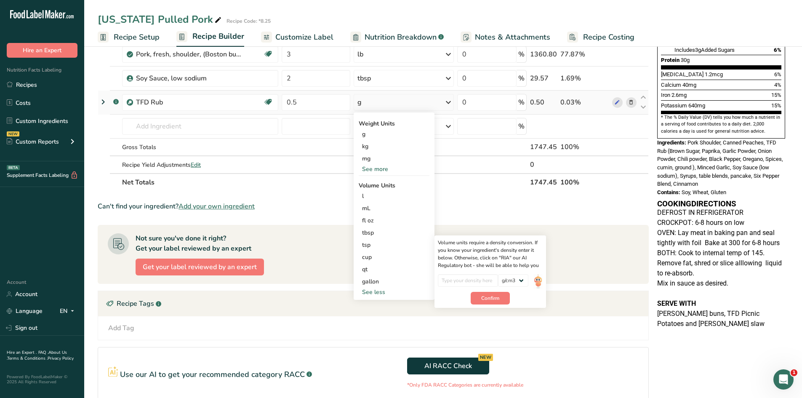
click at [397, 105] on icon at bounding box center [631, 102] width 6 height 9
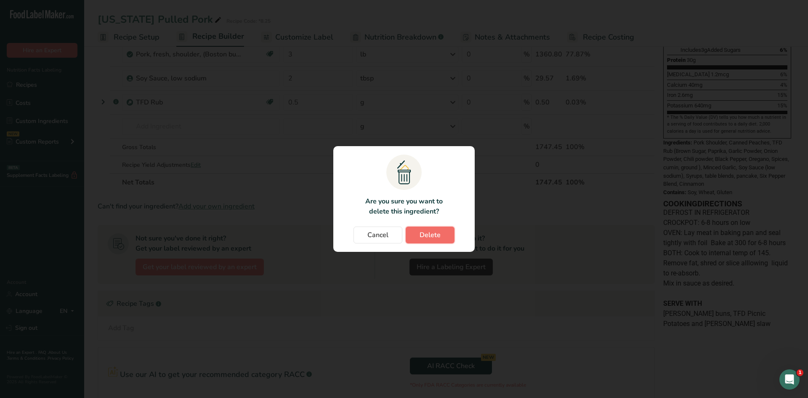
click at [397, 235] on span "Delete" at bounding box center [430, 235] width 21 height 10
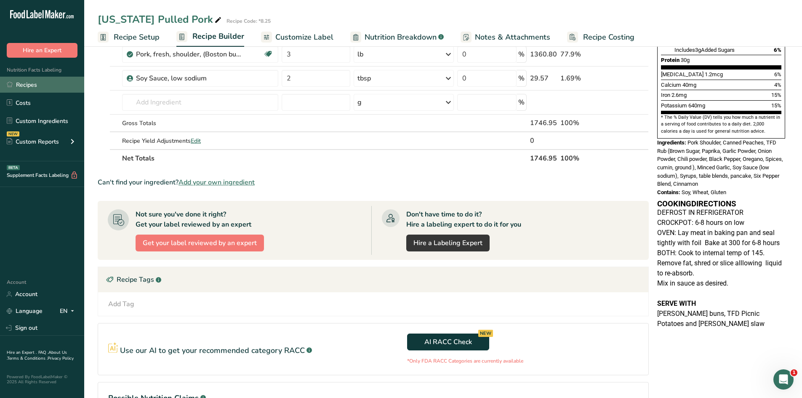
click at [35, 83] on link "Recipes" at bounding box center [42, 85] width 84 height 16
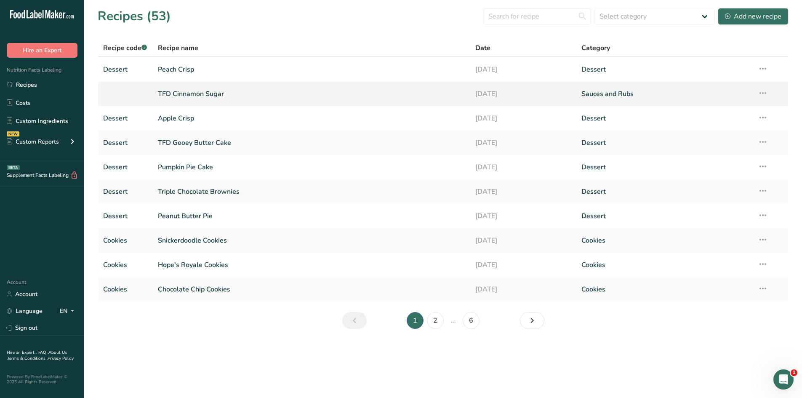
click at [195, 96] on link "TFD Cinnamon Sugar" at bounding box center [312, 94] width 308 height 18
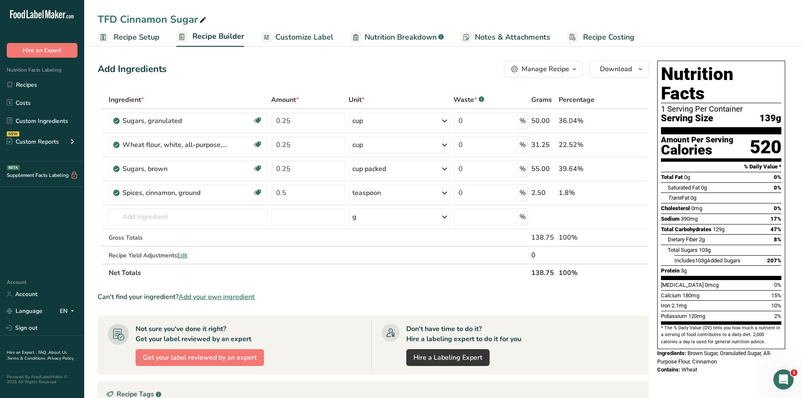
click at [136, 33] on span "Recipe Setup" at bounding box center [137, 37] width 46 height 11
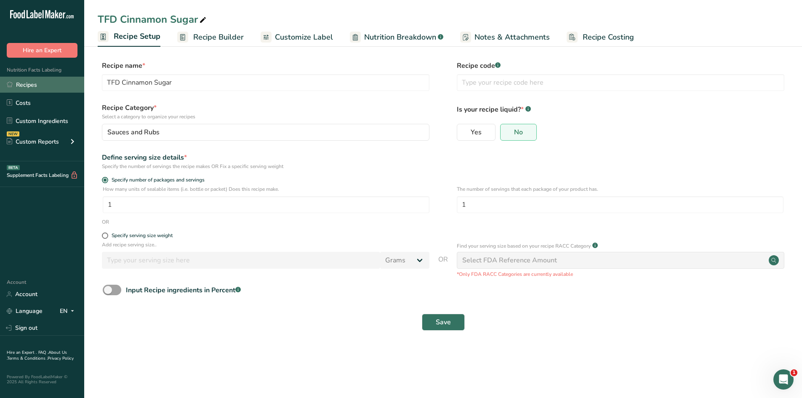
click at [28, 84] on link "Recipes" at bounding box center [42, 85] width 84 height 16
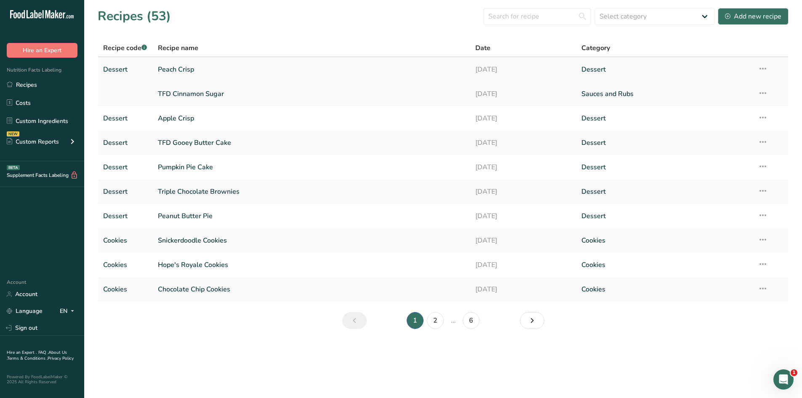
click at [187, 66] on link "Peach Crisp" at bounding box center [312, 70] width 308 height 18
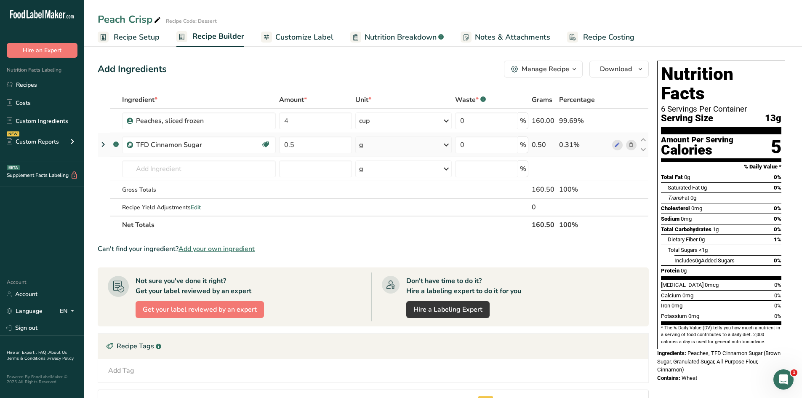
click at [397, 145] on div "g" at bounding box center [403, 144] width 96 height 17
click at [376, 275] on div "See more" at bounding box center [395, 273] width 71 height 9
select select "22"
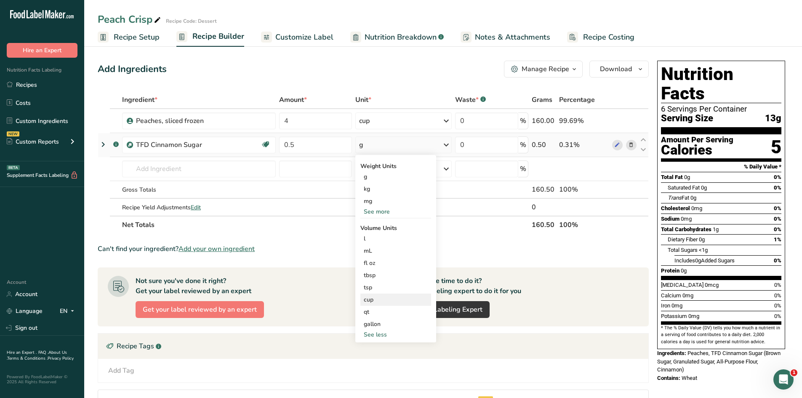
click at [374, 299] on div "cup" at bounding box center [396, 299] width 64 height 9
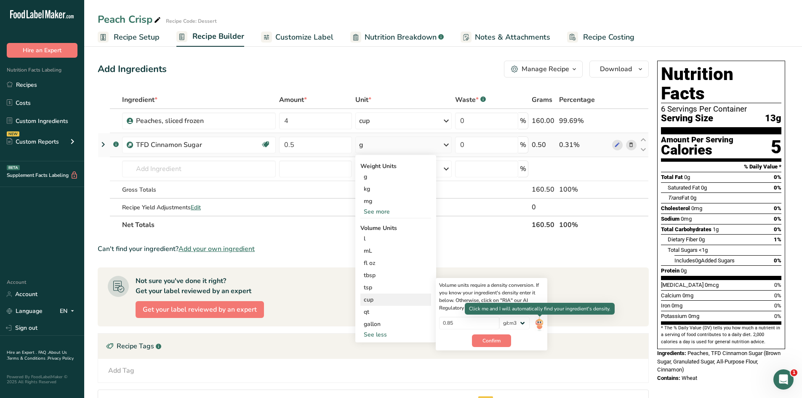
click at [397, 326] on img at bounding box center [539, 324] width 9 height 15
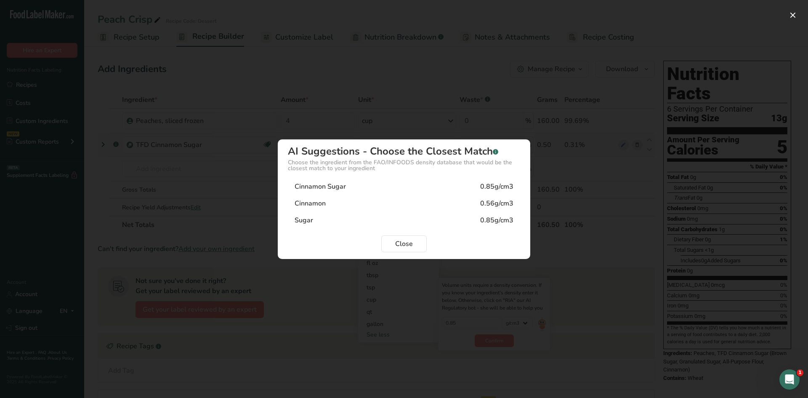
click at [314, 189] on div "Cinnamon Sugar" at bounding box center [320, 186] width 51 height 10
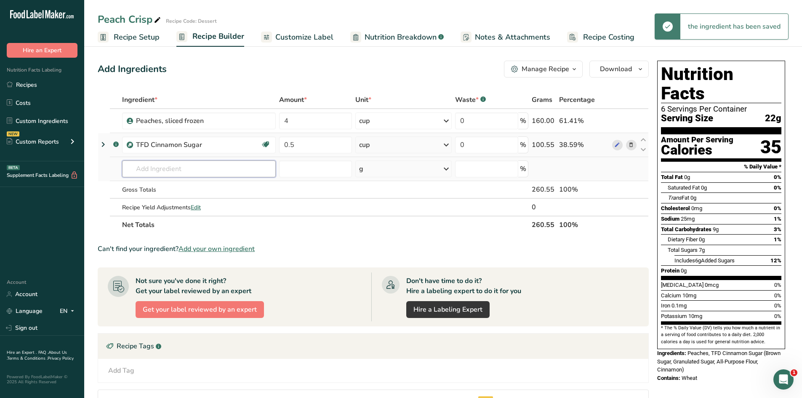
click at [205, 171] on input "text" at bounding box center [199, 168] width 154 height 17
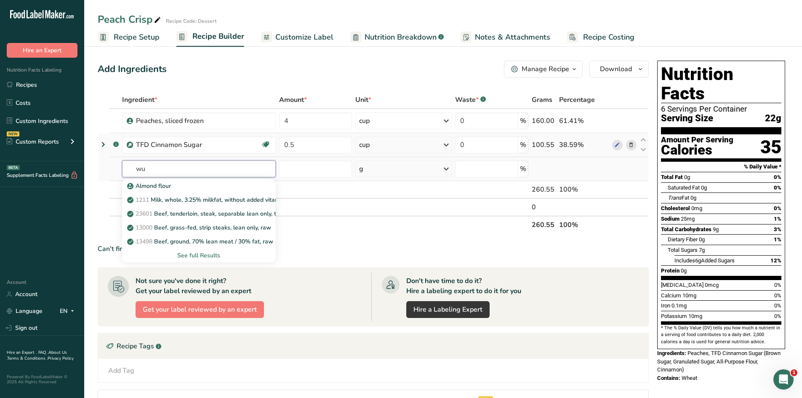
type input "w"
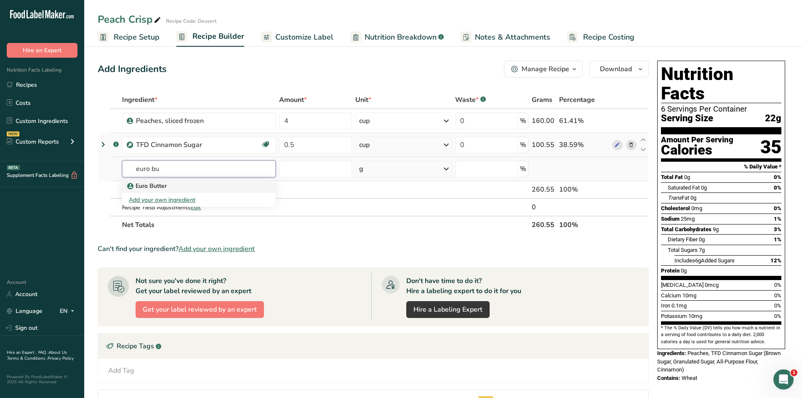
type input "euro bu"
click at [174, 186] on div "Euro Butter" at bounding box center [192, 185] width 127 height 9
type input "Euro Butter"
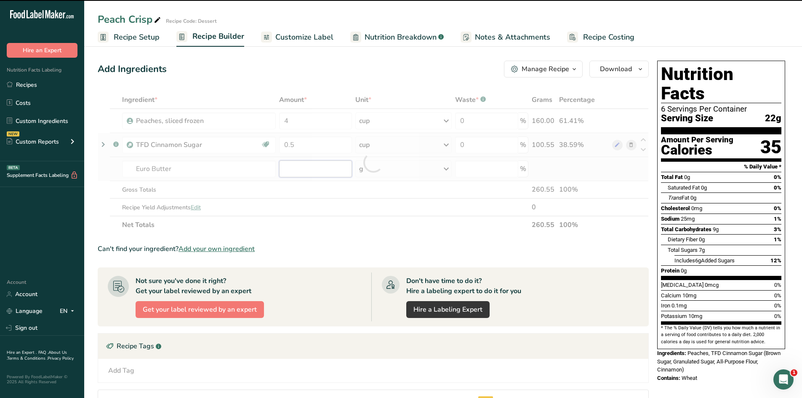
click at [298, 170] on input "number" at bounding box center [315, 168] width 73 height 17
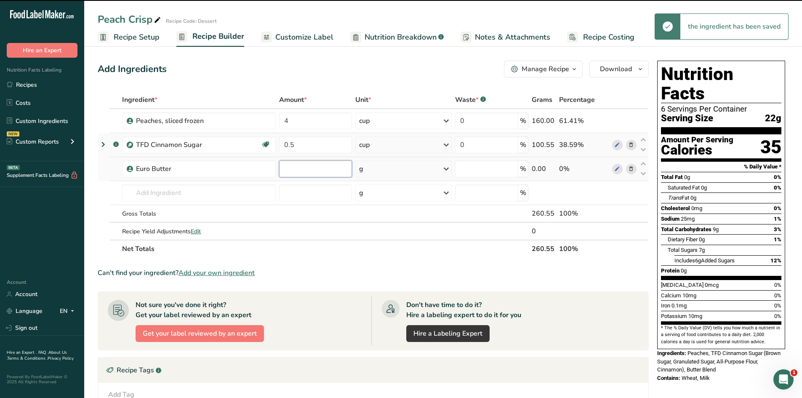
type input "0"
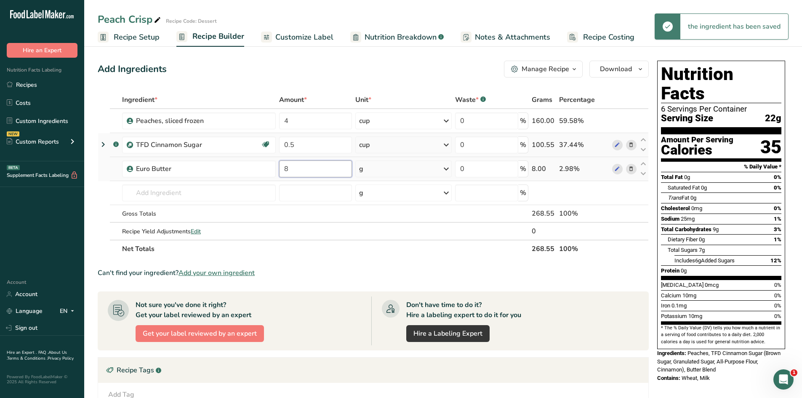
type input "8"
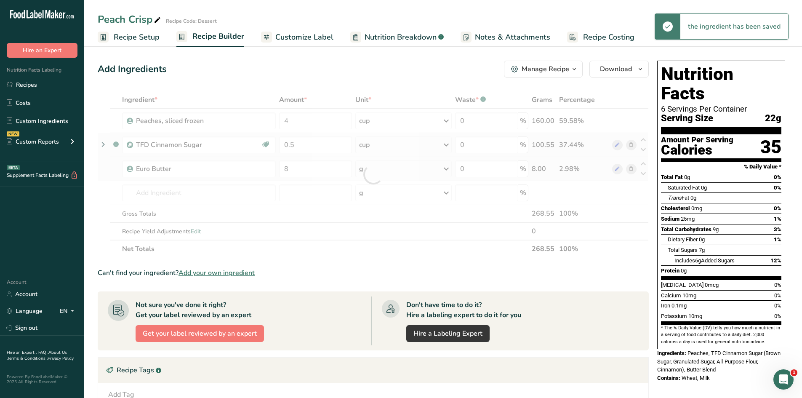
click at [381, 171] on div "Ingredient * Amount * Unit * Waste * .a-a{fill:#347362;}.b-a{fill:#fff;} Grams …" at bounding box center [373, 174] width 551 height 167
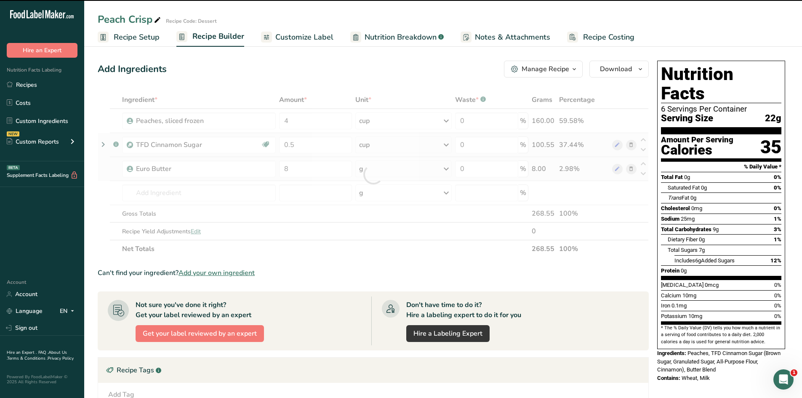
click at [381, 171] on div "g" at bounding box center [403, 168] width 96 height 17
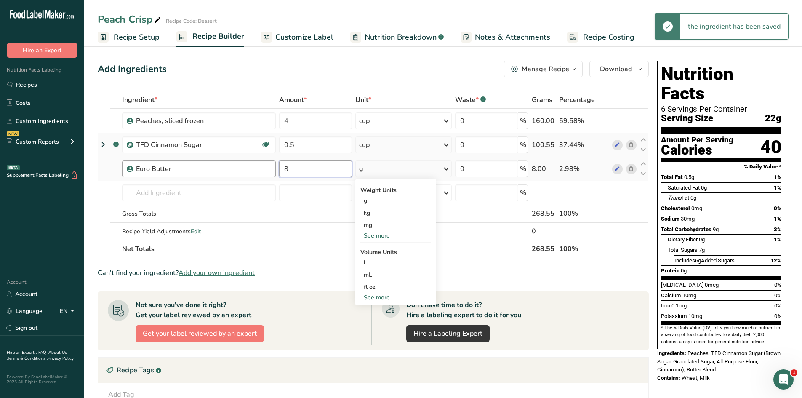
drag, startPoint x: 304, startPoint y: 168, endPoint x: 245, endPoint y: 170, distance: 59.4
click at [245, 170] on tr "Euro Butter 8 g Weight Units g kg mg See more Volume Units l Volume units requi…" at bounding box center [373, 169] width 550 height 24
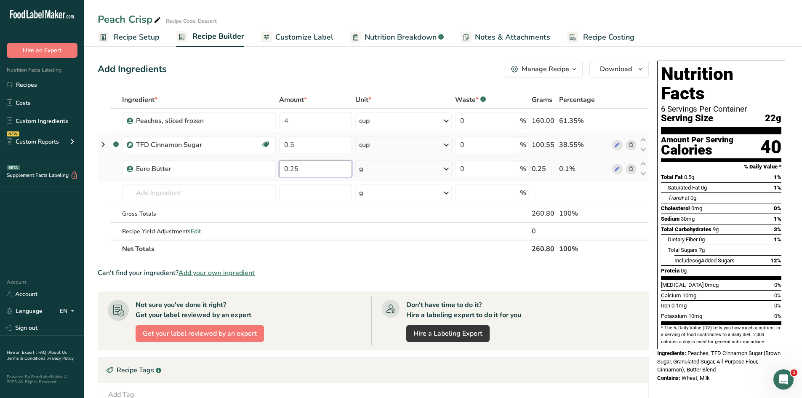
type input "0.25"
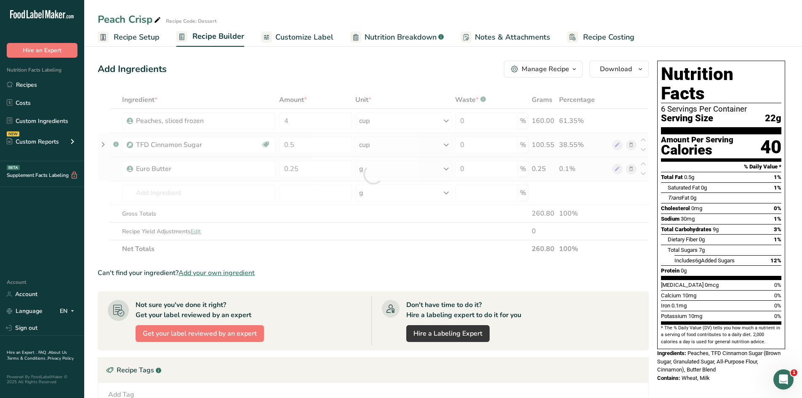
click at [397, 166] on div "Ingredient * Amount * Unit * Waste * .a-a{fill:#347362;}.b-a{fill:#fff;} Grams …" at bounding box center [373, 174] width 551 height 167
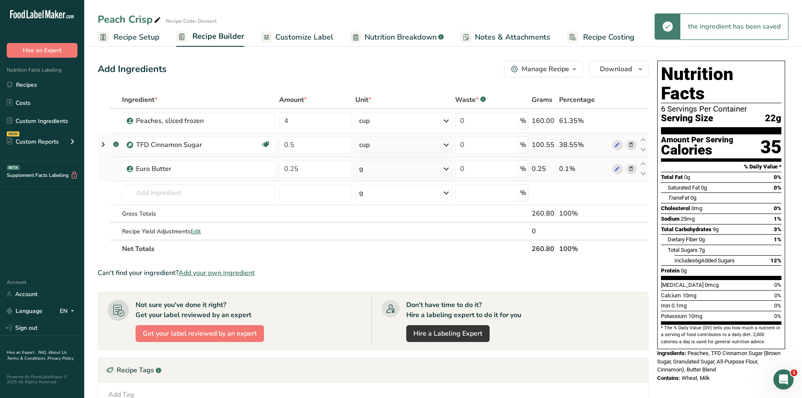
click at [397, 170] on div "g" at bounding box center [403, 168] width 96 height 17
click at [382, 233] on div "See more" at bounding box center [395, 235] width 71 height 9
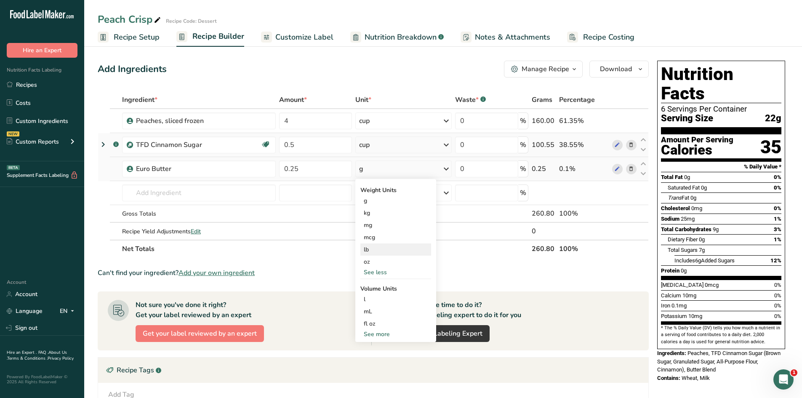
click at [370, 252] on div "lb" at bounding box center [395, 249] width 71 height 12
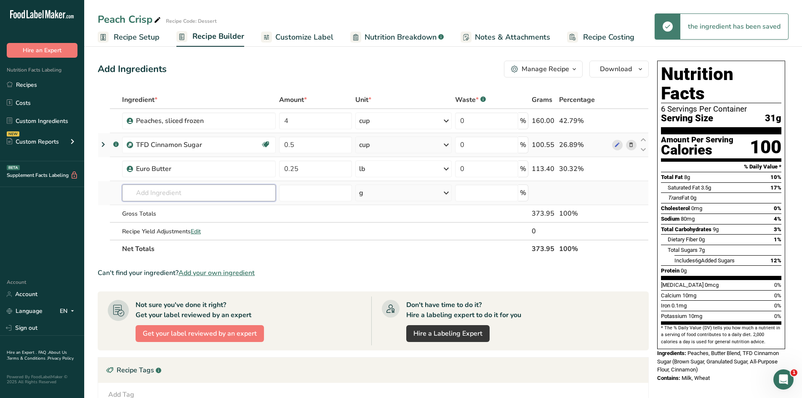
click at [209, 194] on input "text" at bounding box center [199, 192] width 154 height 17
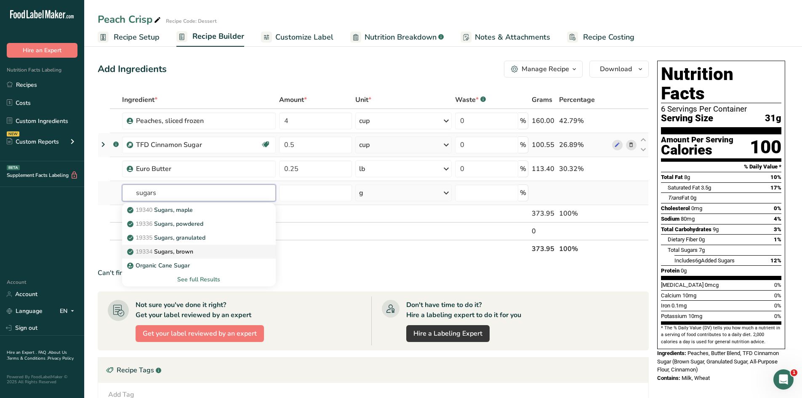
type input "sugars"
click at [197, 252] on div "19334 Sugars, brown" at bounding box center [192, 251] width 127 height 9
type input "Sugars, brown"
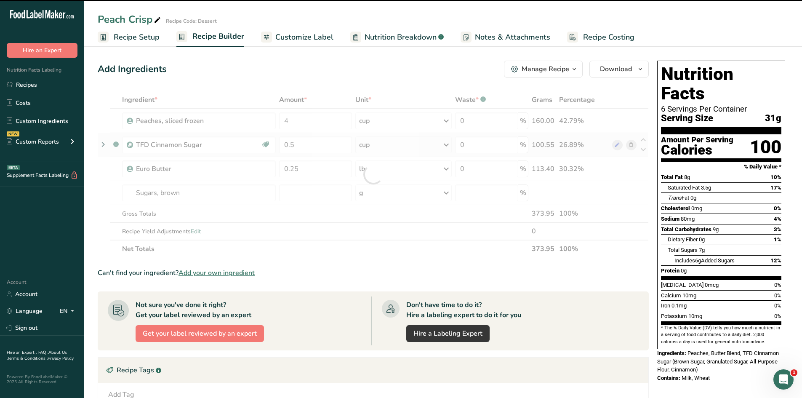
type input "0"
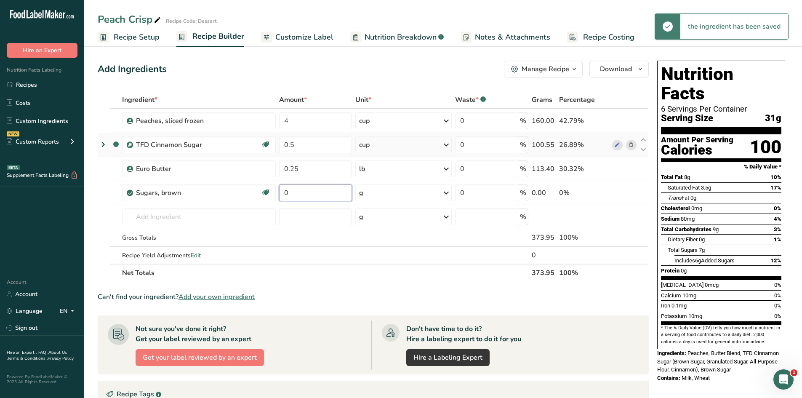
click at [299, 195] on input "0" at bounding box center [315, 192] width 73 height 17
type input "0.25"
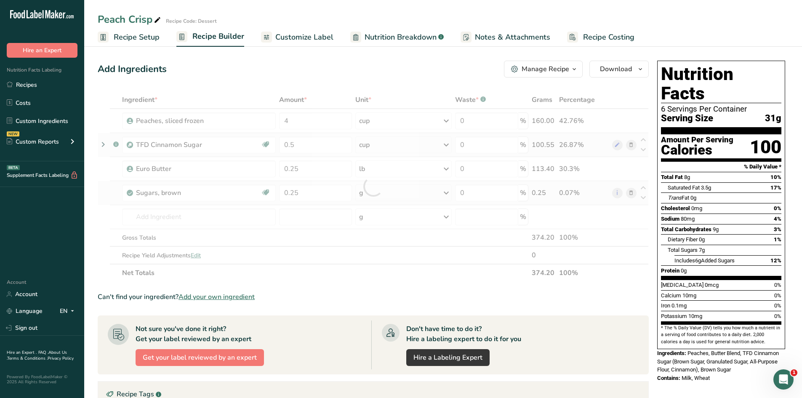
click at [397, 197] on div "Ingredient * Amount * Unit * Waste * .a-a{fill:#347362;}.b-a{fill:#fff;} Grams …" at bounding box center [373, 186] width 551 height 191
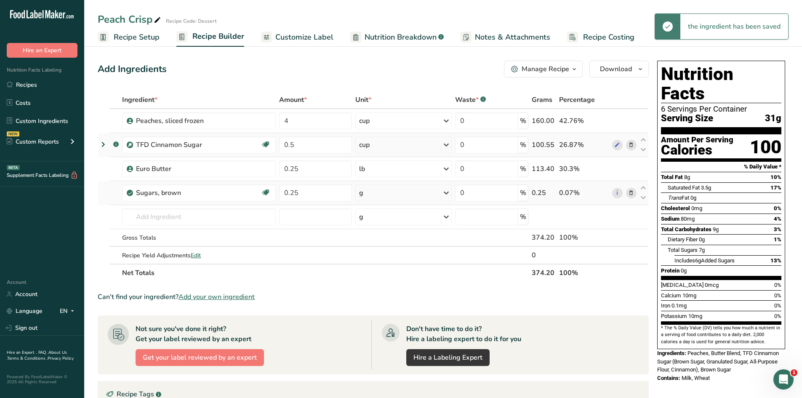
click at [397, 197] on div "g" at bounding box center [403, 192] width 96 height 17
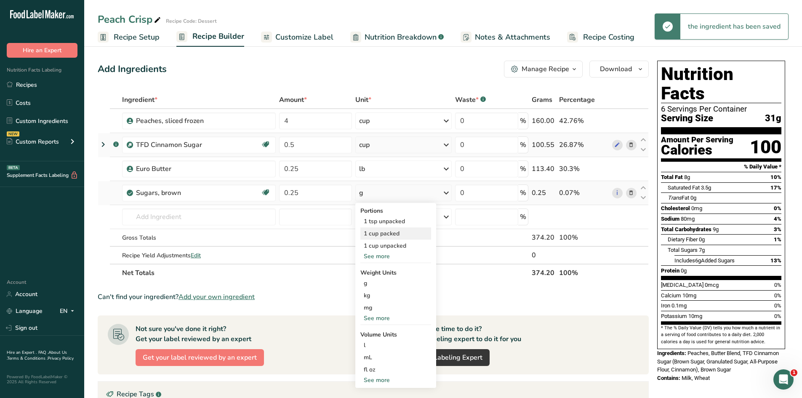
click at [392, 235] on div "1 cup packed" at bounding box center [395, 233] width 71 height 12
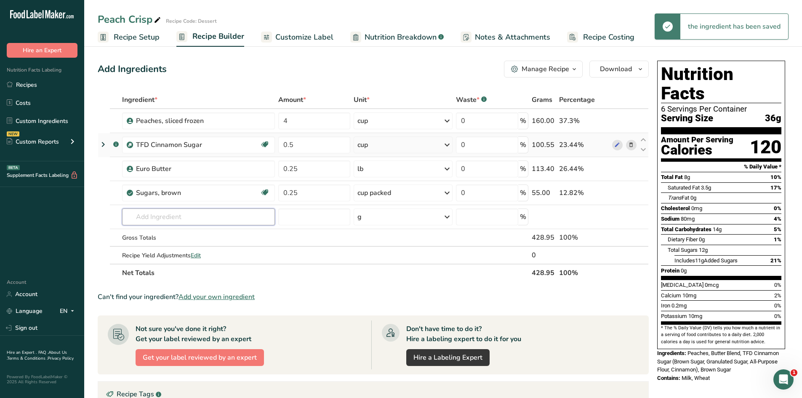
click at [189, 217] on input "text" at bounding box center [198, 216] width 153 height 17
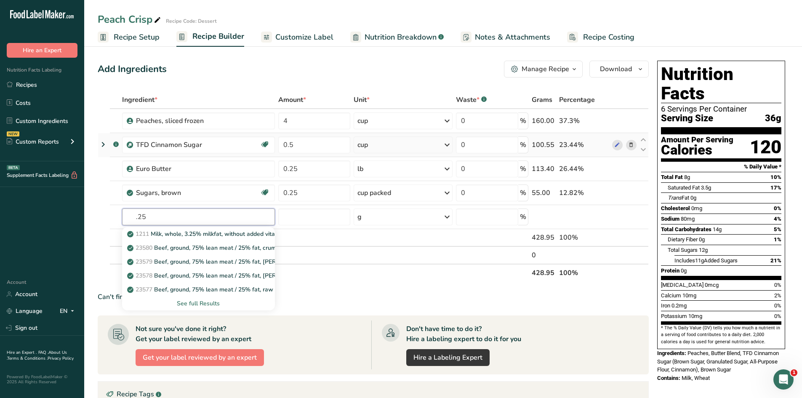
drag, startPoint x: 190, startPoint y: 216, endPoint x: 74, endPoint y: 208, distance: 116.1
click at [74, 208] on div ".a-20{fill:#fff;} Hire an Expert Nutrition Facts Labeling Recipes Costs Custom …" at bounding box center [401, 296] width 802 height 592
type input "oatmeal"
click at [179, 249] on p "Oatmeal, Old Fashioned" at bounding box center [165, 247] width 72 height 9
type input "Oatmeal, Old Fashioned"
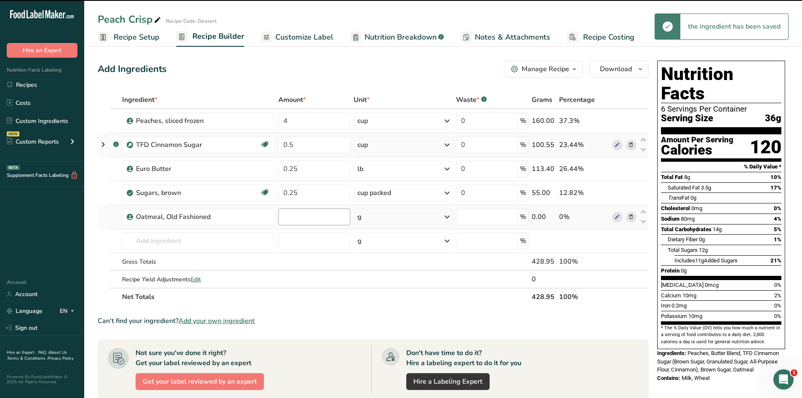
type input "0"
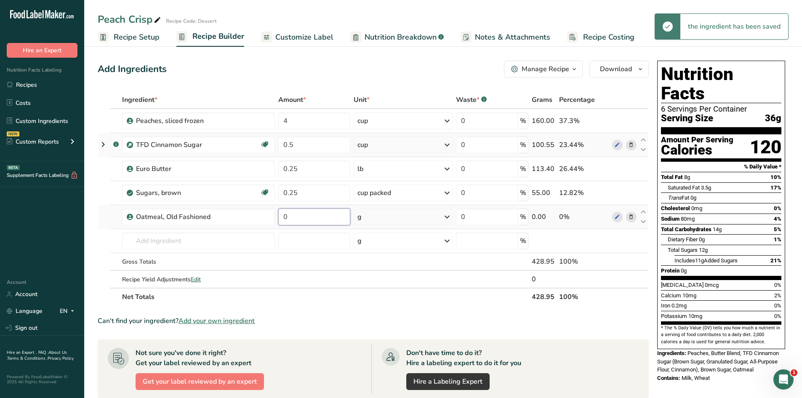
click at [318, 217] on input "0" at bounding box center [314, 216] width 72 height 17
type input "0.25"
click at [366, 216] on div "Ingredient * Amount * Unit * Waste * .a-a{fill:#347362;}.b-a{fill:#fff;} Grams …" at bounding box center [373, 198] width 551 height 215
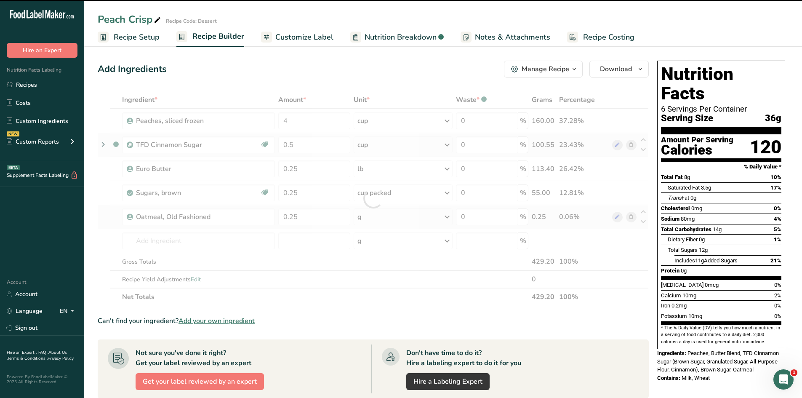
click at [366, 216] on div "g" at bounding box center [403, 216] width 99 height 17
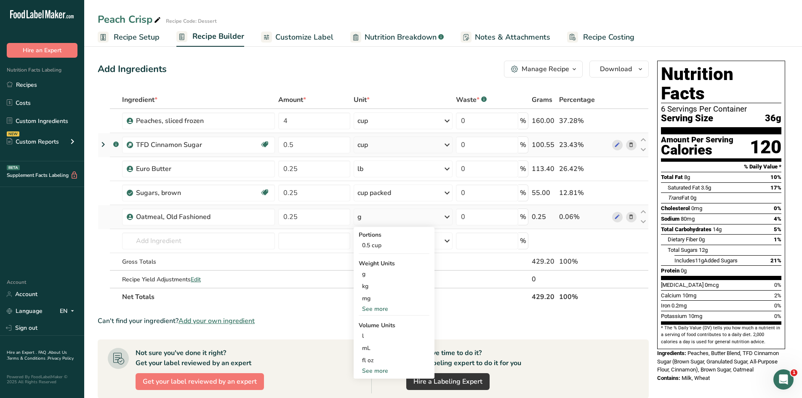
click at [374, 310] on div "See more" at bounding box center [394, 308] width 71 height 9
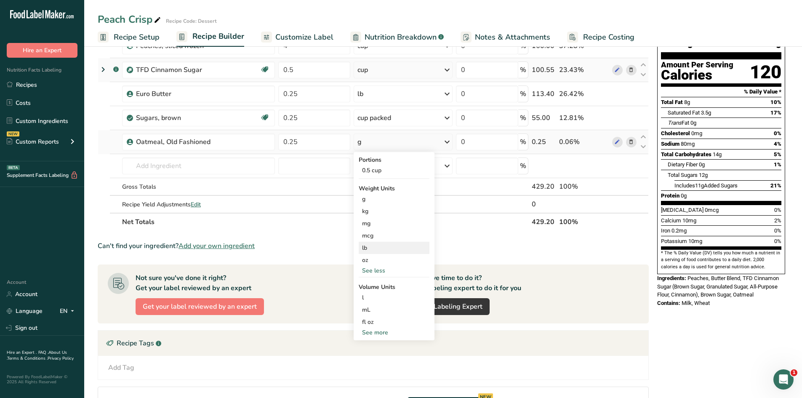
scroll to position [84, 0]
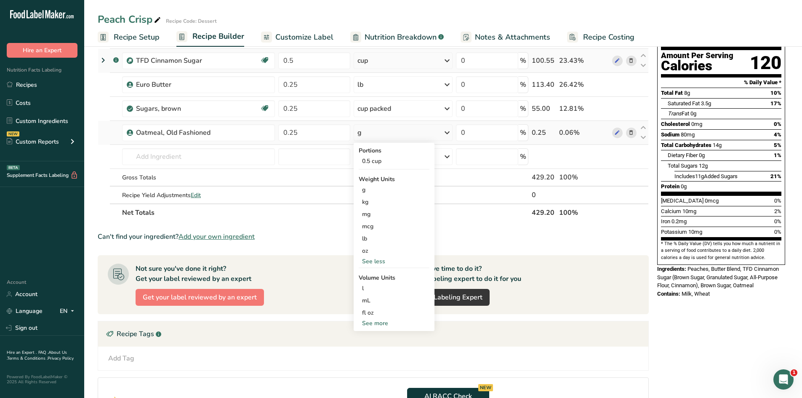
click at [379, 325] on div "See more" at bounding box center [394, 323] width 71 height 9
click at [371, 350] on div "cup" at bounding box center [394, 349] width 64 height 9
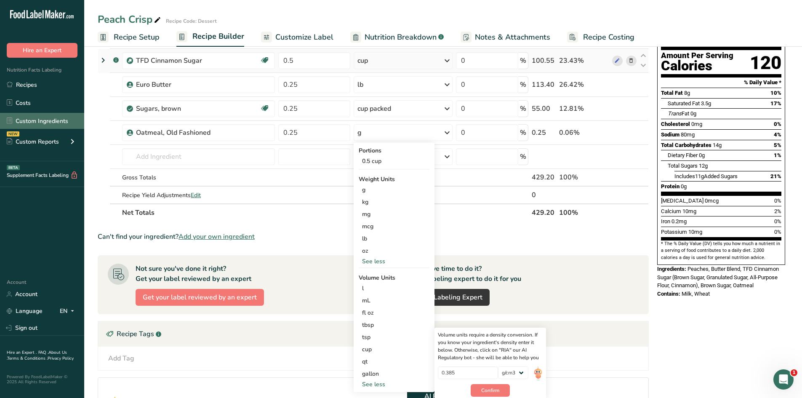
click at [38, 117] on link "Custom Ingredients" at bounding box center [42, 121] width 84 height 16
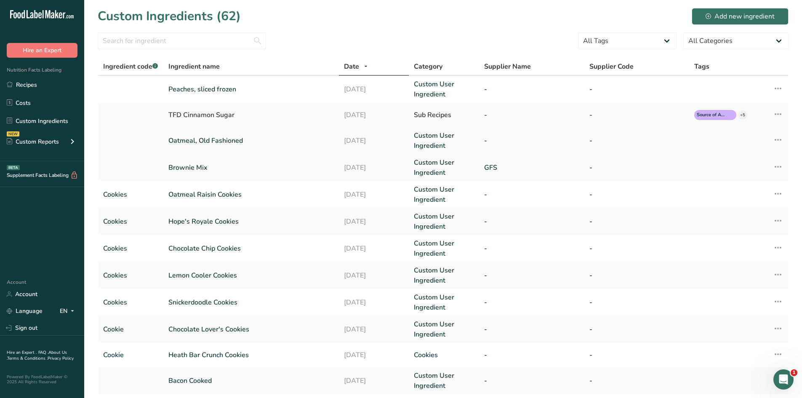
click at [224, 140] on link "Oatmeal, Old Fashioned" at bounding box center [250, 141] width 165 height 10
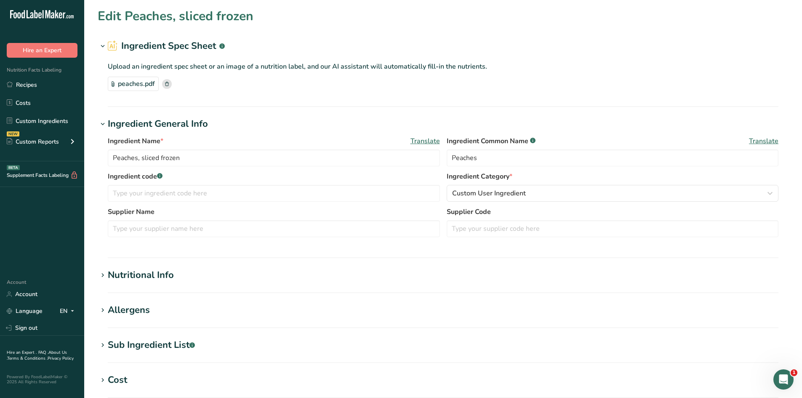
type input "Oatmeal, Old Fashioned"
type input "Oatmeal"
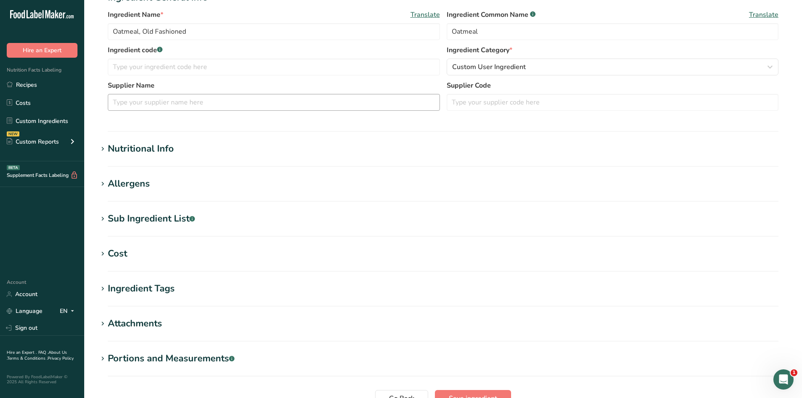
scroll to position [207, 0]
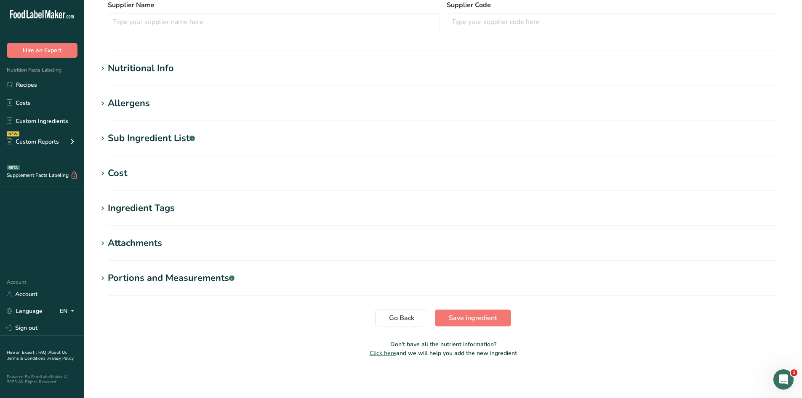
click at [103, 278] on icon at bounding box center [103, 278] width 8 height 12
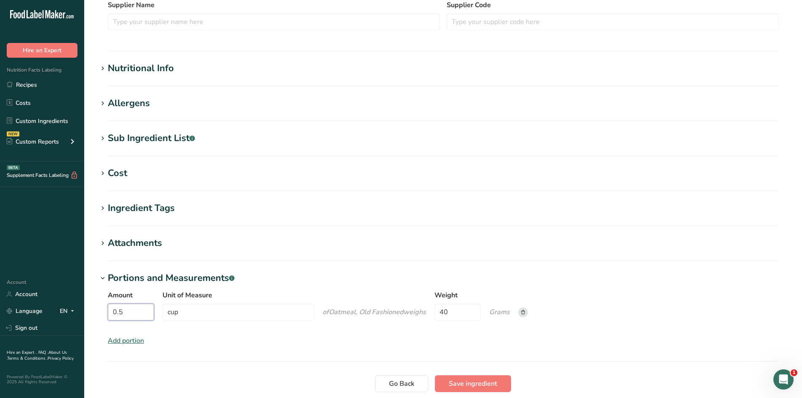
drag, startPoint x: 129, startPoint y: 311, endPoint x: 93, endPoint y: 311, distance: 36.2
click at [93, 311] on section "Edit Oatmeal, Old Fashioned Ingredient Spec Sheet .a-a{fill:#347362;}.b-a{fill:…" at bounding box center [443, 114] width 718 height 643
type input "1"
drag, startPoint x: 473, startPoint y: 313, endPoint x: 397, endPoint y: 316, distance: 76.3
click at [397, 316] on div "Amount 1 Unit of Measure cup of Oatmeal, Old Fashioned weigh s Weight 40 Grams" at bounding box center [443, 307] width 671 height 35
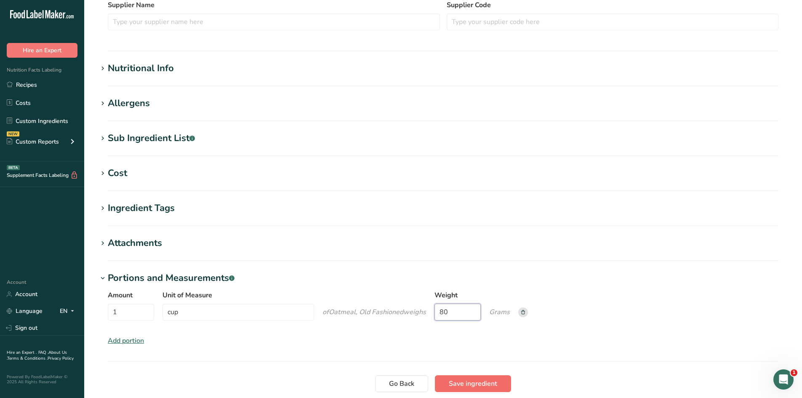
type input "80"
click at [397, 381] on span "Save ingredient" at bounding box center [473, 384] width 48 height 10
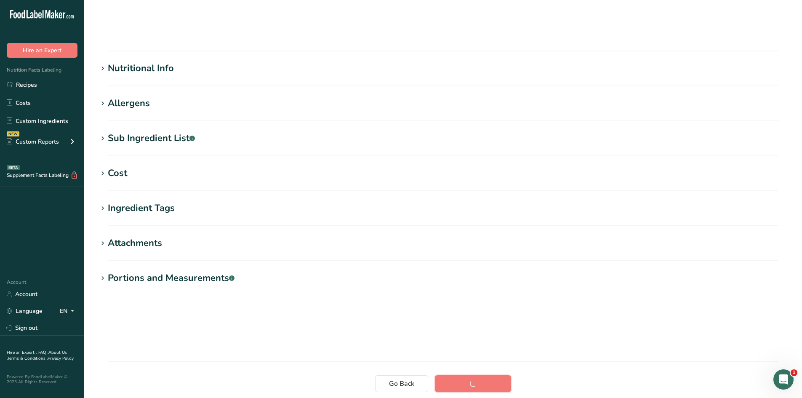
scroll to position [48, 0]
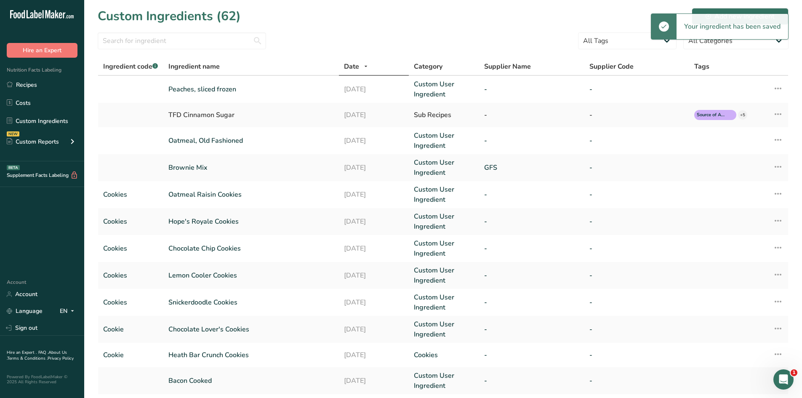
click at [32, 94] on ul "Recipes Costs Custom Ingredients NEW Custom Reports Menu Label Ingredient Compa…" at bounding box center [42, 114] width 84 height 75
click at [32, 87] on link "Recipes" at bounding box center [42, 85] width 84 height 16
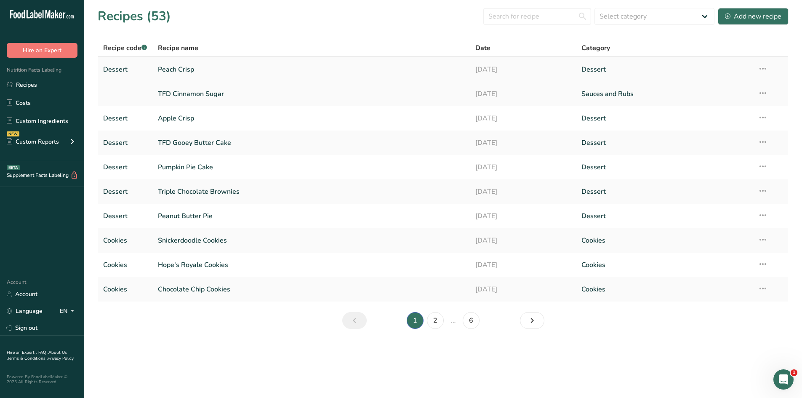
click at [173, 61] on link "Peach Crisp" at bounding box center [312, 70] width 308 height 18
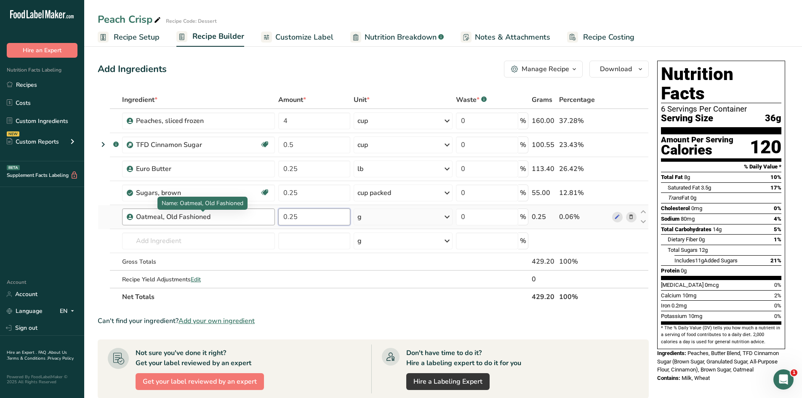
drag, startPoint x: 312, startPoint y: 216, endPoint x: 228, endPoint y: 218, distance: 84.7
click at [228, 218] on tr "Oatmeal, Old Fashioned 0.25 g Portions 1 cup Weight Units g kg mg See more Volu…" at bounding box center [373, 217] width 550 height 24
click at [397, 219] on div "Ingredient * Amount * Unit * Waste * .a-a{fill:#347362;}.b-a{fill:#fff;} Grams …" at bounding box center [373, 198] width 551 height 215
click at [212, 220] on div "Oatmeal, Old Fashioned" at bounding box center [188, 217] width 105 height 10
click at [397, 217] on div "g" at bounding box center [403, 216] width 99 height 17
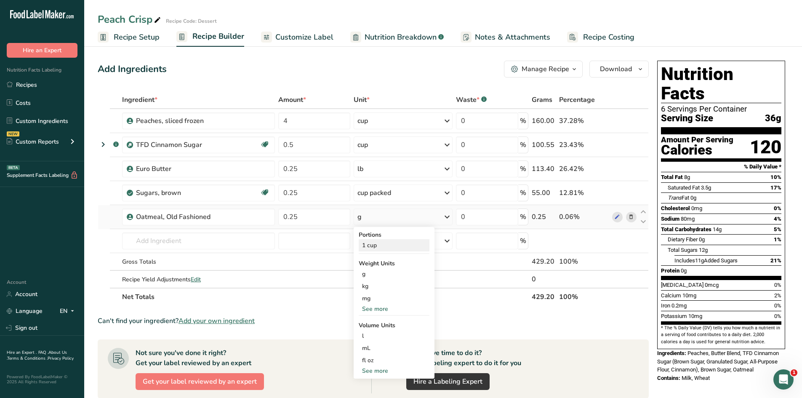
click at [382, 248] on div "1 cup" at bounding box center [394, 245] width 71 height 12
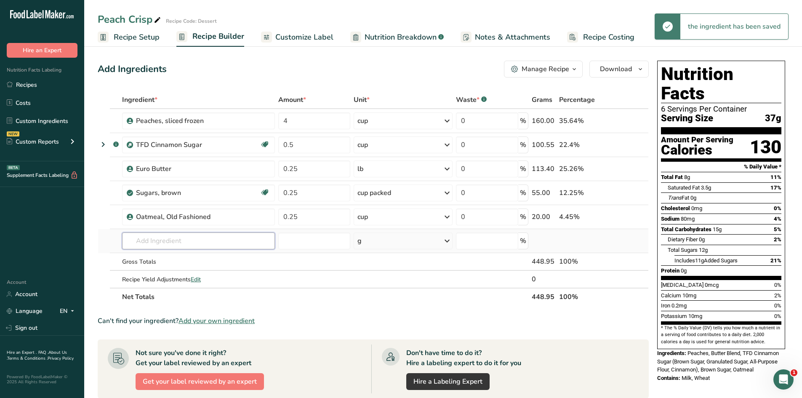
click at [205, 240] on input "text" at bounding box center [198, 240] width 153 height 17
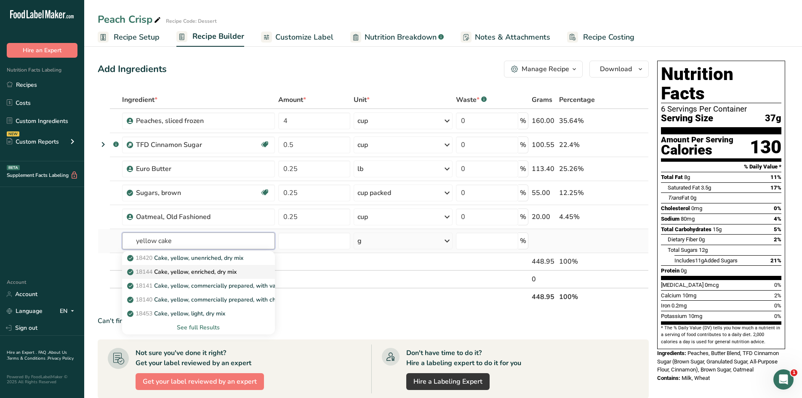
type input "yellow cake"
click at [206, 273] on p "18144 Cake, yellow, enriched, dry mix" at bounding box center [183, 271] width 108 height 9
type input "Cake, yellow, enriched, dry mix"
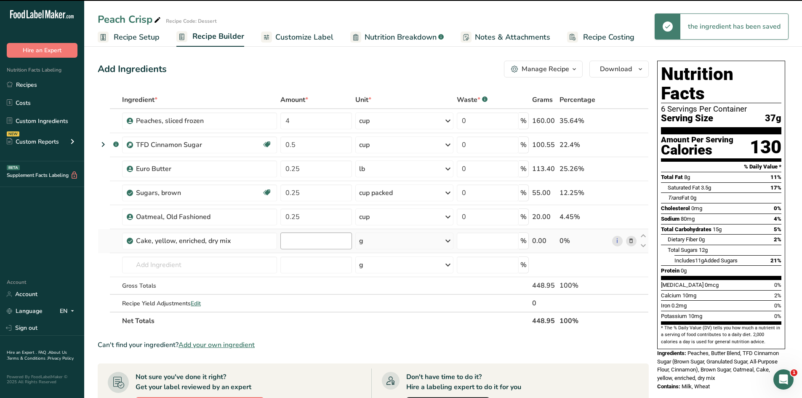
type input "0"
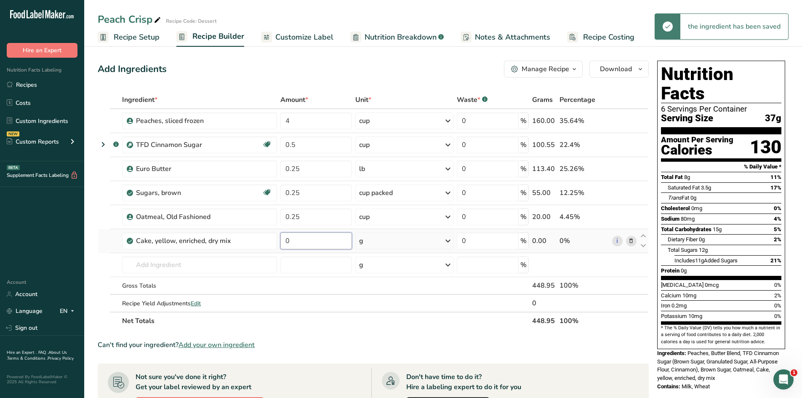
click at [298, 243] on input "0" at bounding box center [316, 240] width 72 height 17
type input "2"
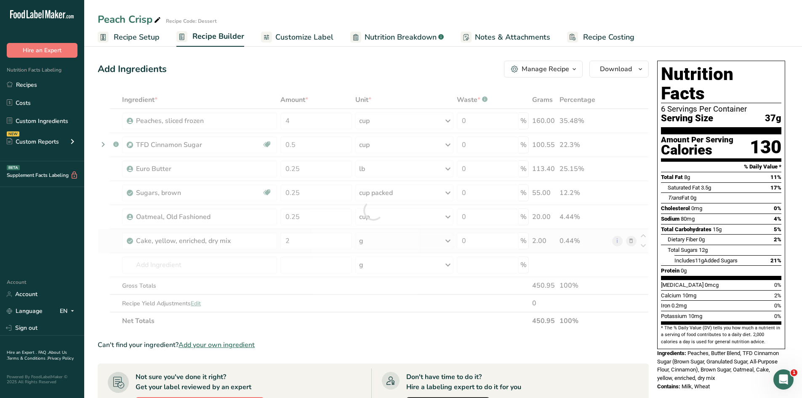
click at [397, 244] on div "Ingredient * Amount * Unit * Waste * .a-a{fill:#347362;}.b-a{fill:#fff;} Grams …" at bounding box center [373, 210] width 551 height 239
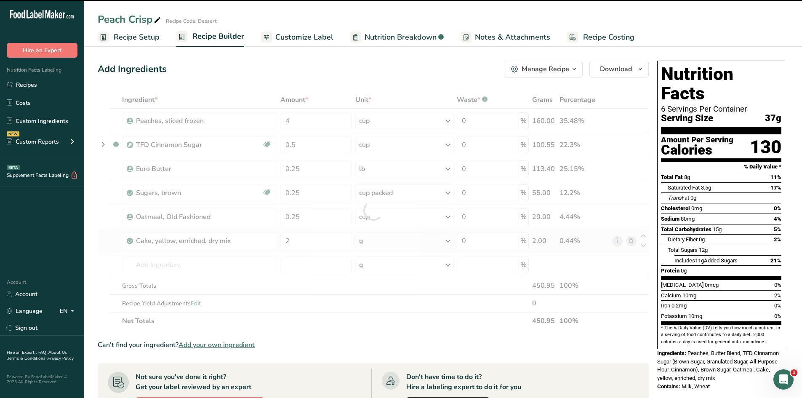
click at [397, 244] on div "g" at bounding box center [404, 240] width 98 height 17
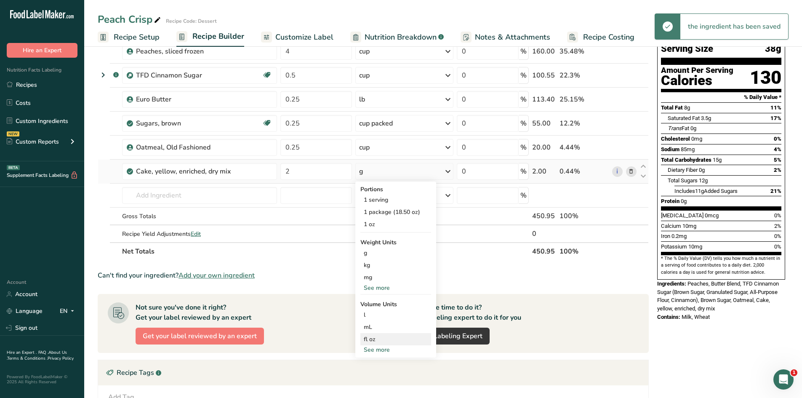
scroll to position [84, 0]
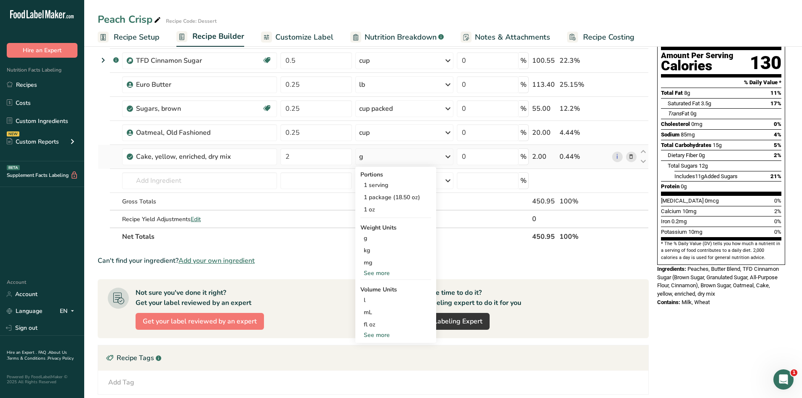
click at [379, 336] on div "See more" at bounding box center [395, 335] width 71 height 9
select select "22"
click at [371, 359] on div "cup" at bounding box center [396, 361] width 64 height 9
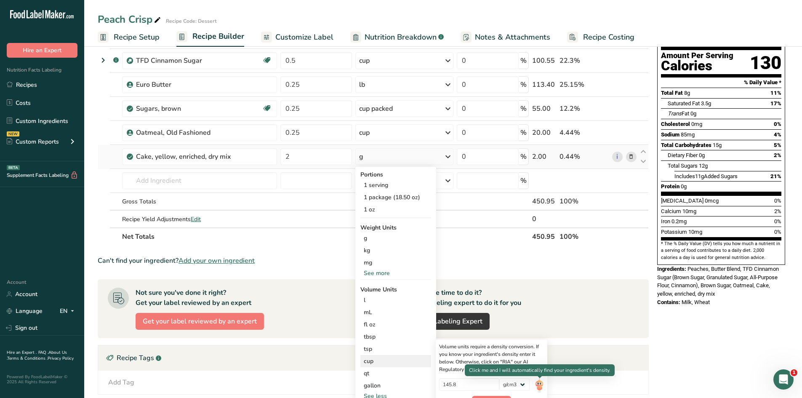
click at [397, 386] on img at bounding box center [539, 385] width 9 height 15
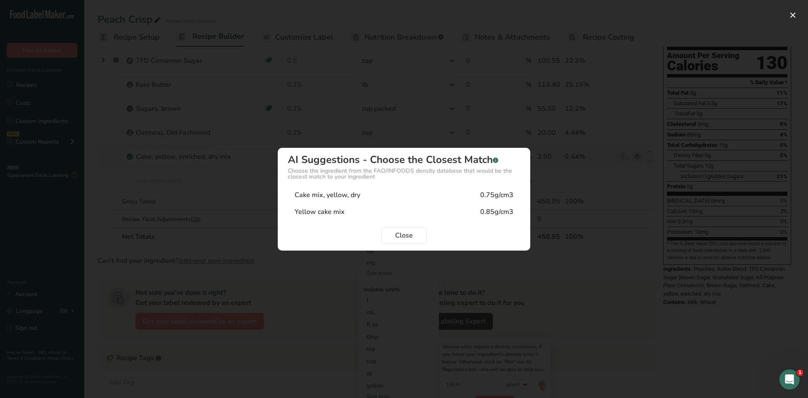
click at [331, 196] on div "Cake mix, yellow, dry" at bounding box center [328, 195] width 66 height 10
type input "0.75"
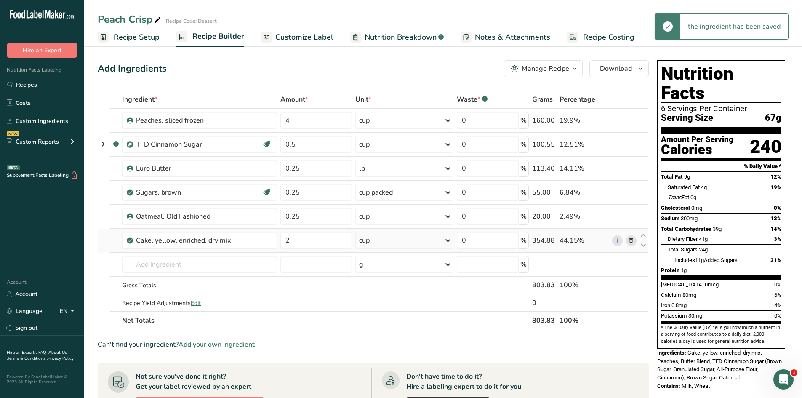
scroll to position [0, 0]
click at [296, 42] on span "Customize Label" at bounding box center [304, 37] width 58 height 11
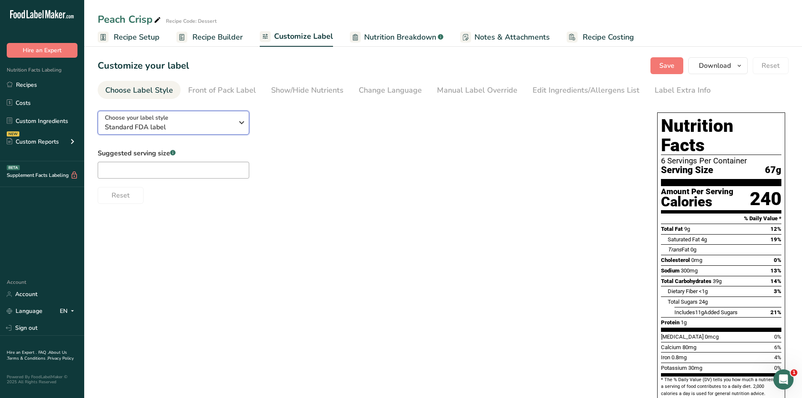
click at [195, 118] on div "Choose your label style Standard FDA label" at bounding box center [169, 122] width 128 height 19
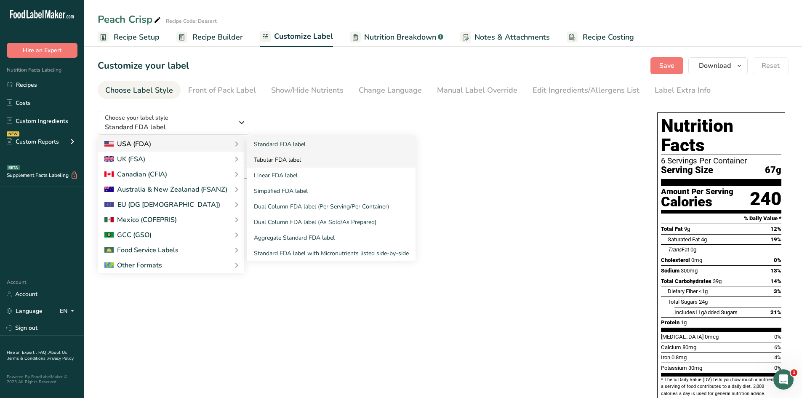
click at [288, 158] on link "Tabular FDA label" at bounding box center [331, 160] width 168 height 16
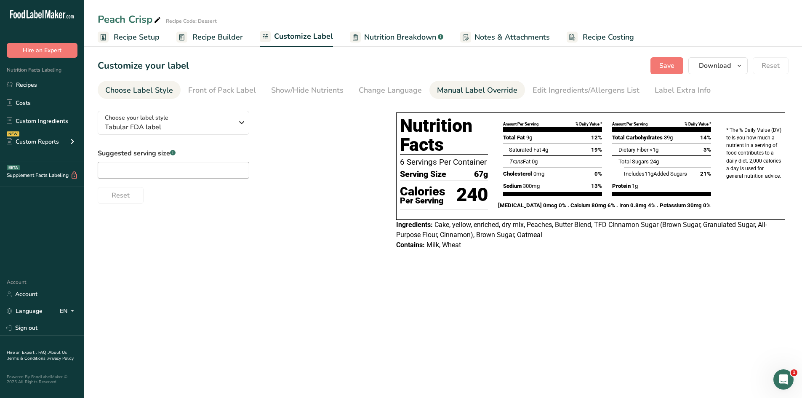
click at [397, 96] on div "Manual Label Override" at bounding box center [477, 90] width 80 height 11
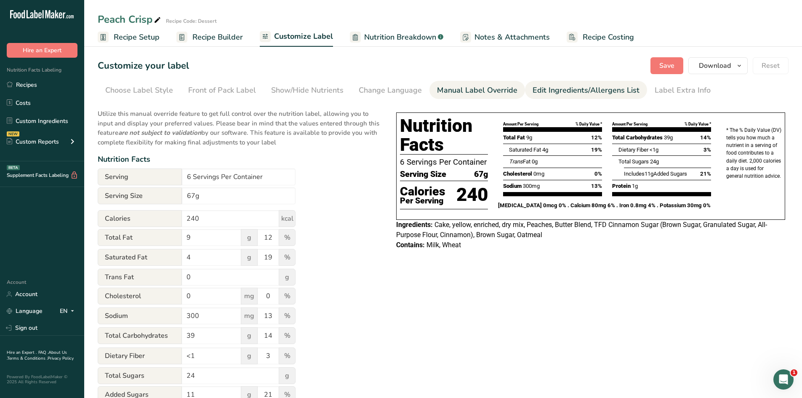
click at [397, 91] on div "Edit Ingredients/Allergens List" at bounding box center [586, 90] width 107 height 11
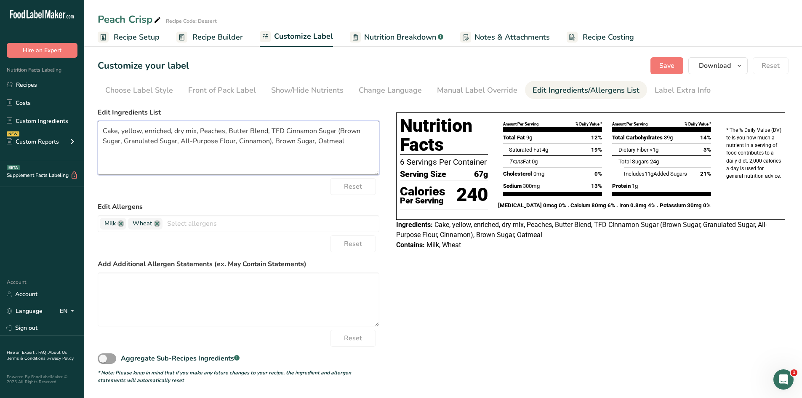
drag, startPoint x: 189, startPoint y: 131, endPoint x: 117, endPoint y: 129, distance: 72.0
click at [117, 129] on textarea "Cake, yellow, enriched, dry mix, Peaches, Butter Blend, TFD Cinnamon Sugar (Bro…" at bounding box center [239, 148] width 282 height 54
click at [101, 131] on textarea "Cake Mix, Peaches, Butter Blend, TFD Cinnamon Sugar (Brown Sugar, Granulated Su…" at bounding box center [239, 148] width 282 height 54
drag, startPoint x: 241, startPoint y: 131, endPoint x: 227, endPoint y: 131, distance: 13.9
click at [227, 131] on textarea "Yellow Cake Mix, Peaches, Butter Blend, TFD Cinnamon Sugar (Brown Sugar, Granul…" at bounding box center [239, 148] width 282 height 54
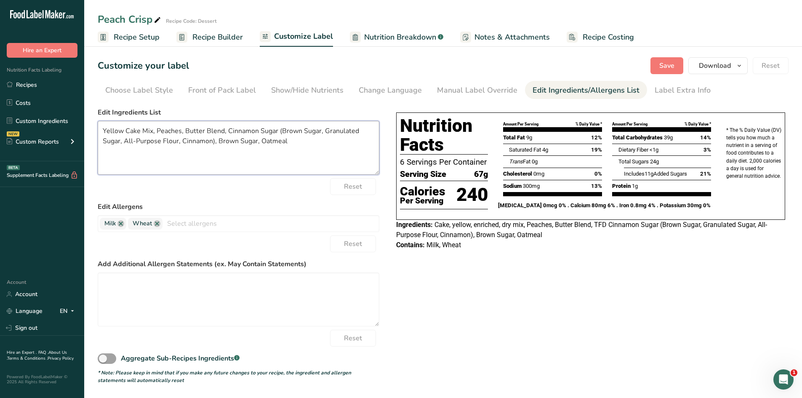
drag, startPoint x: 279, startPoint y: 132, endPoint x: 213, endPoint y: 141, distance: 66.4
click at [213, 141] on textarea "Yellow Cake Mix, Peaches, Butter Blend, Cinnamon Sugar (Brown Sugar, Granulated…" at bounding box center [239, 148] width 282 height 54
click at [355, 152] on textarea "Yellow Cake Mix, Peaches, Butter Blend, Cinnamon Sugar, Brown Sugar, Oatmeal" at bounding box center [239, 148] width 282 height 54
type textarea "Yellow Cake Mix, Peaches, Butter Blend, Cinnamon Sugar, Brown Sugar, Oatmeal"
click at [397, 65] on button "Save" at bounding box center [667, 65] width 33 height 17
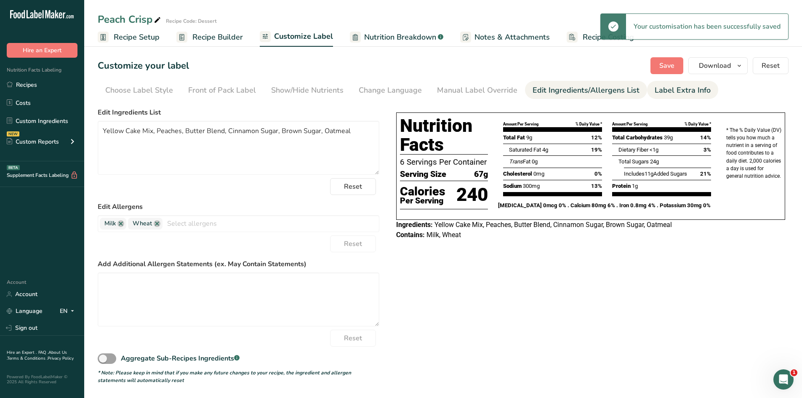
click at [397, 96] on div "Label Extra Info" at bounding box center [683, 90] width 56 height 11
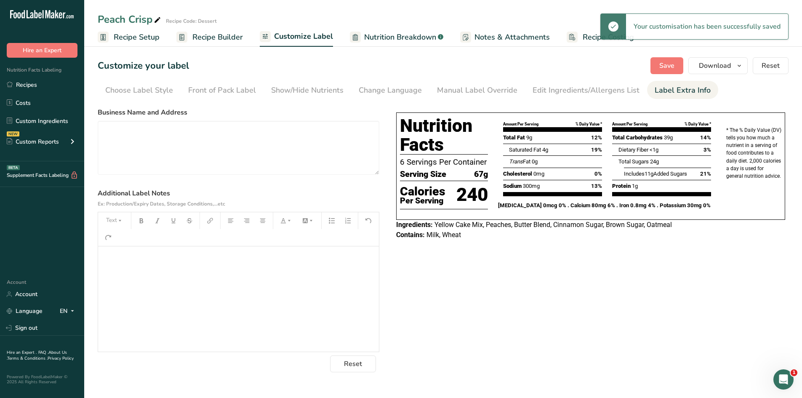
click at [175, 261] on p "﻿" at bounding box center [238, 258] width 272 height 10
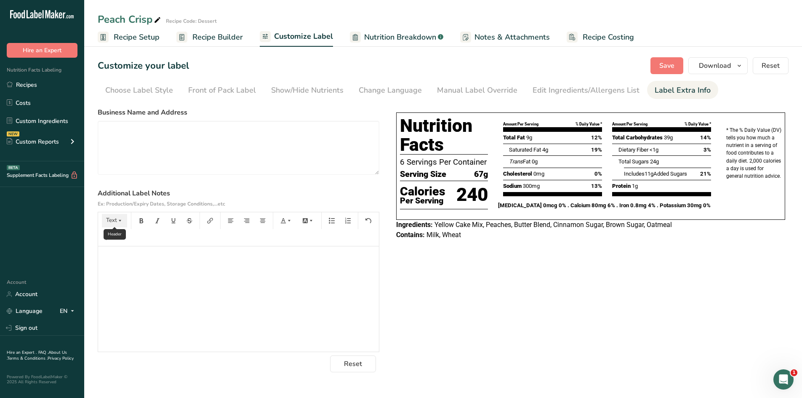
drag, startPoint x: 107, startPoint y: 218, endPoint x: 111, endPoint y: 214, distance: 5.4
click at [109, 216] on button "Text" at bounding box center [114, 220] width 25 height 13
click at [126, 267] on li "H2" at bounding box center [121, 266] width 41 height 21
click at [397, 281] on div "Choose your label style Tabular FDA label USA (FDA) Standard FDA label Tabular …" at bounding box center [443, 238] width 691 height 268
click at [129, 287] on div "COOKING DIRECTIONS from defrosted ﻿" at bounding box center [238, 298] width 281 height 105
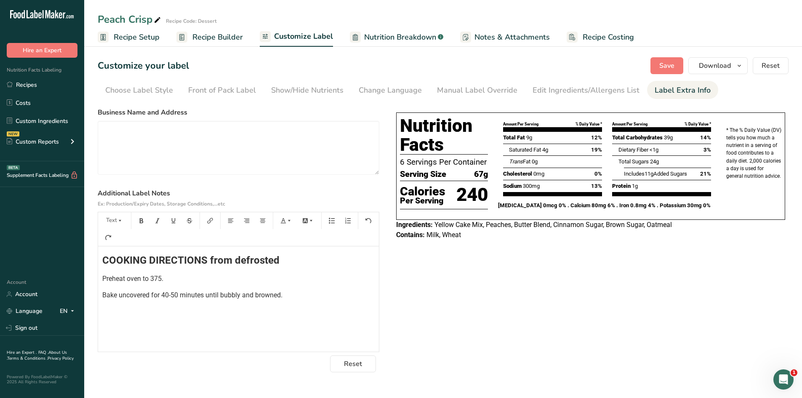
click at [102, 257] on span "COOKING DIRECTIONS from defrosted" at bounding box center [190, 260] width 177 height 12
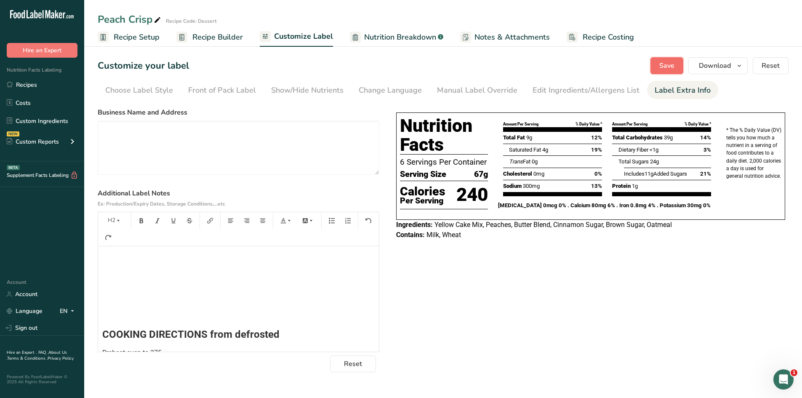
click at [397, 60] on button "Save" at bounding box center [667, 65] width 33 height 17
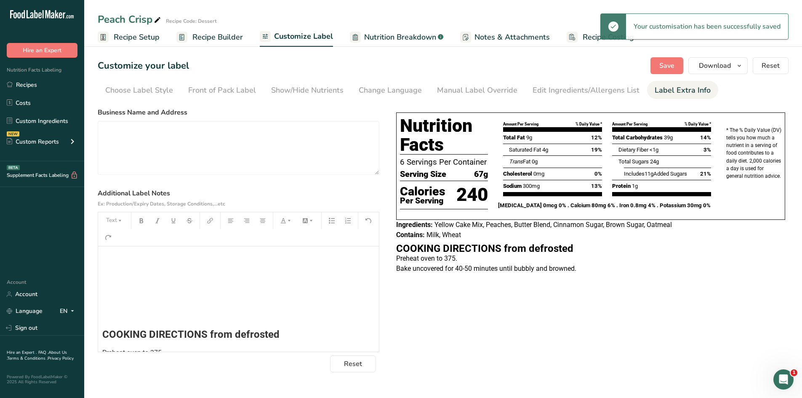
click at [171, 296] on h2 "﻿" at bounding box center [238, 297] width 272 height 10
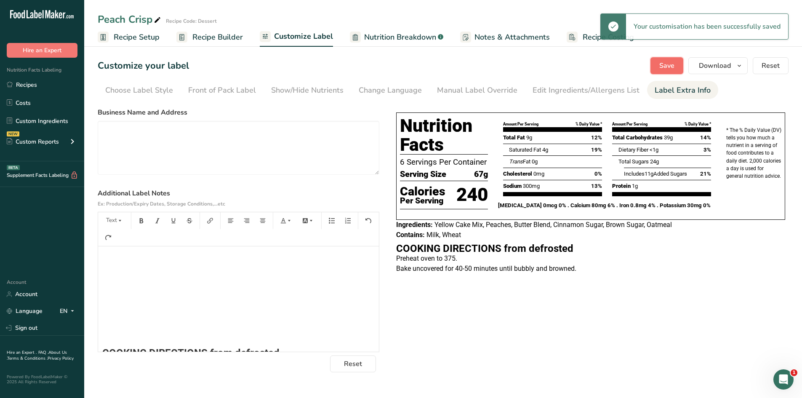
click at [397, 63] on span "Save" at bounding box center [666, 66] width 15 height 10
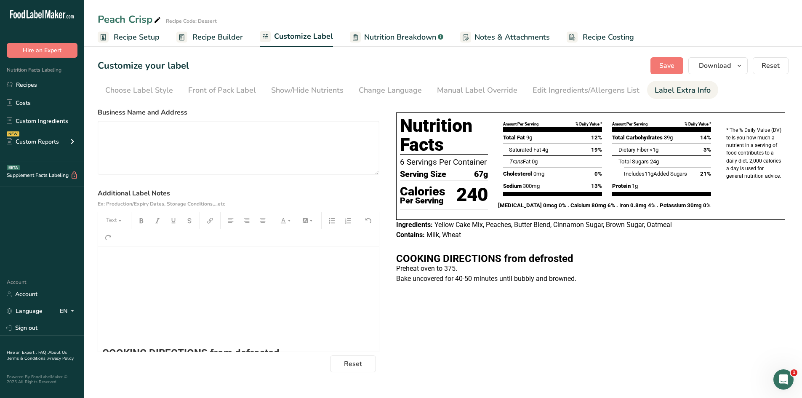
click at [397, 288] on div "Nutrition Facts 6 Servings Per Container Serving Size 67g Calories Per Serving …" at bounding box center [591, 199] width 396 height 180
click at [39, 86] on link "Recipes" at bounding box center [42, 85] width 84 height 16
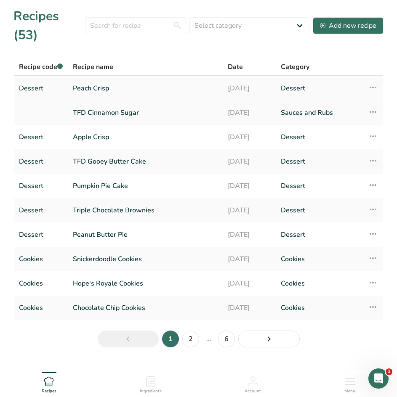
click at [89, 90] on link "Peach Crisp" at bounding box center [145, 89] width 145 height 18
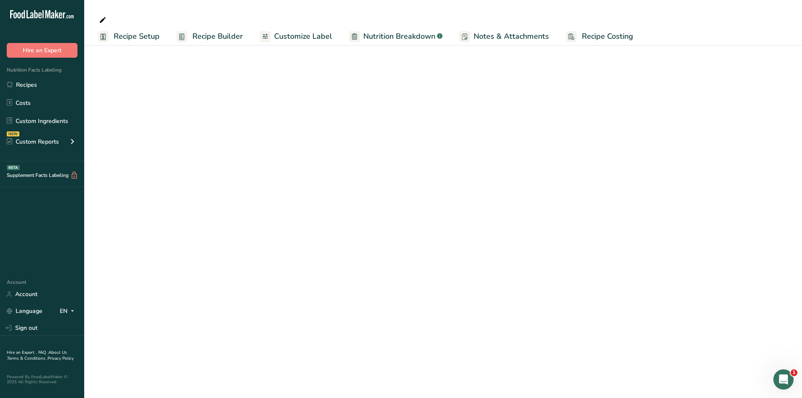
click at [263, 130] on main "Recipe Setup Recipe Builder Customize Label Nutrition Breakdown .a-a{fill:#3473…" at bounding box center [401, 199] width 802 height 398
click at [38, 83] on link "Recipes" at bounding box center [42, 85] width 84 height 16
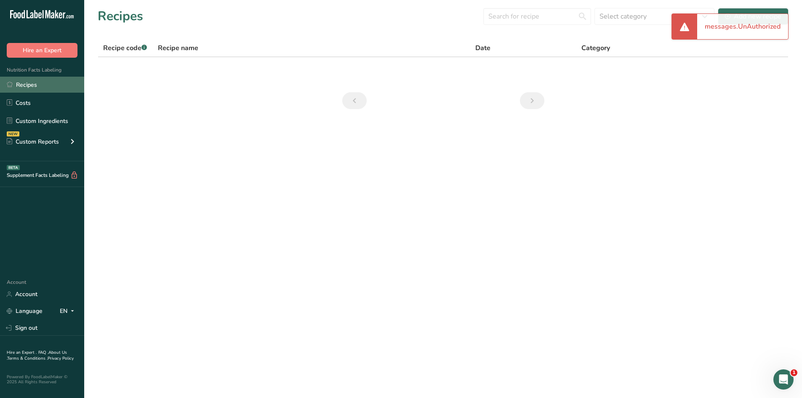
click at [22, 85] on link "Recipes" at bounding box center [42, 85] width 84 height 16
click at [24, 87] on link "Recipes" at bounding box center [42, 85] width 84 height 16
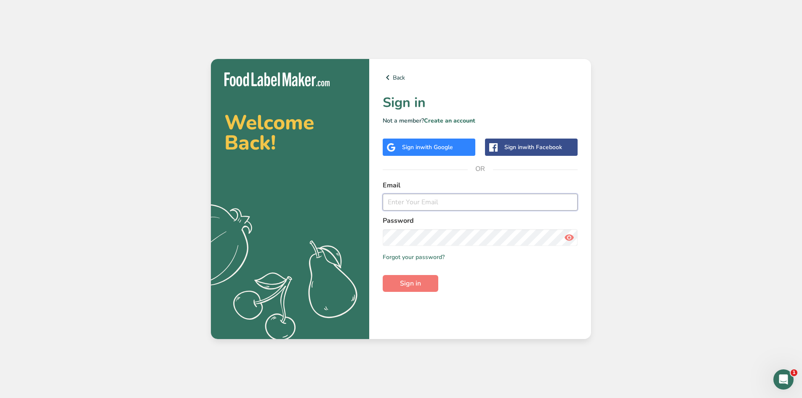
type input "[EMAIL_ADDRESS][DOMAIN_NAME]"
click at [416, 272] on form "Email amara@timefordinner.com Password Remember me Forgot your password? Sign in" at bounding box center [480, 236] width 195 height 112
click at [415, 284] on span "Sign in" at bounding box center [410, 283] width 21 height 10
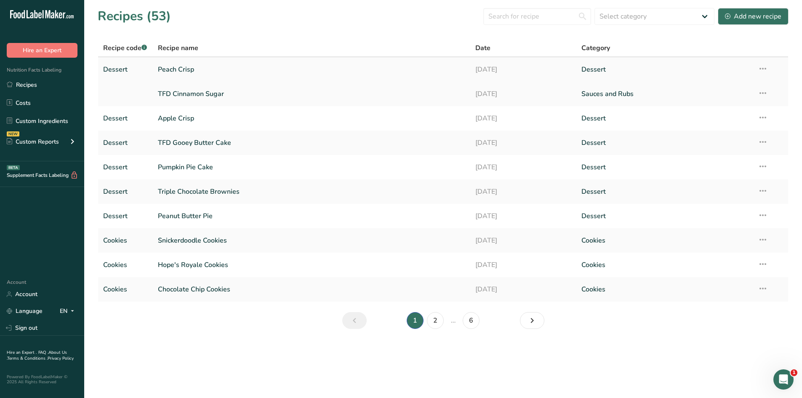
click at [179, 67] on link "Peach Crisp" at bounding box center [312, 70] width 308 height 18
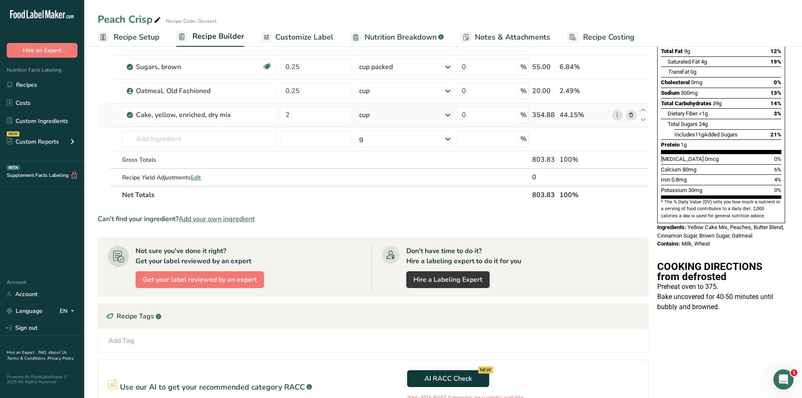
scroll to position [126, 0]
drag, startPoint x: 782, startPoint y: 379, endPoint x: 787, endPoint y: 377, distance: 5.1
click at [782, 380] on icon "Open Intercom Messenger" at bounding box center [783, 378] width 14 height 14
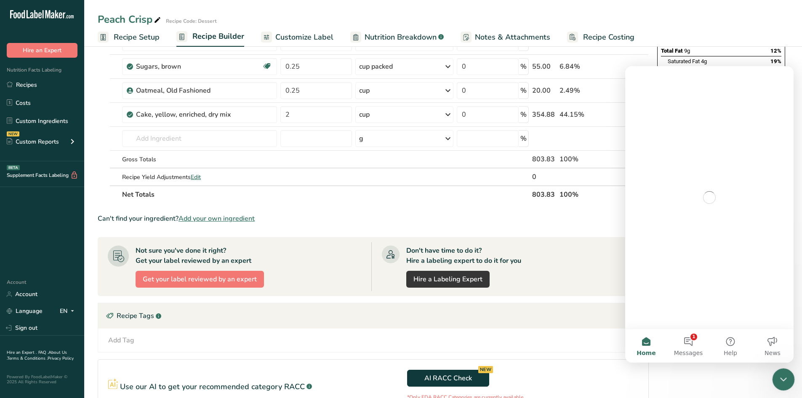
scroll to position [0, 0]
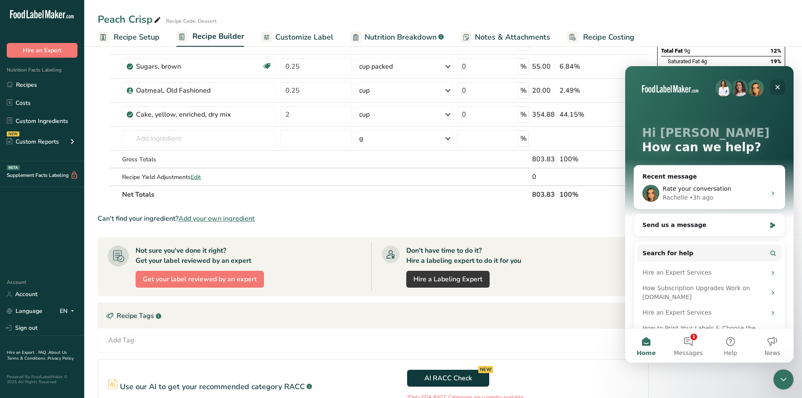
click at [774, 89] on icon "Close" at bounding box center [777, 87] width 7 height 7
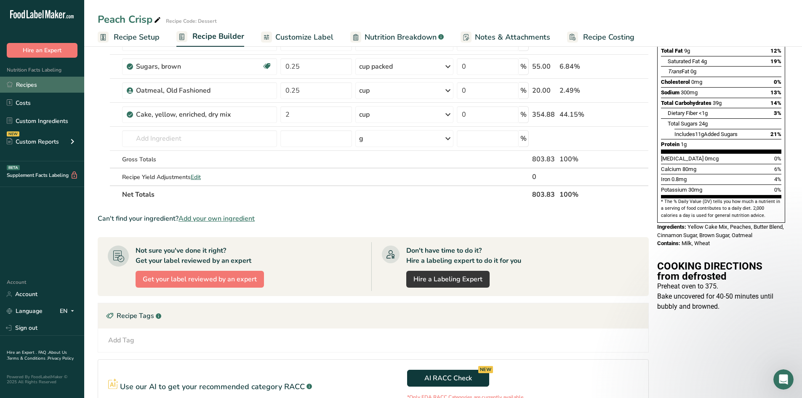
click at [32, 87] on link "Recipes" at bounding box center [42, 85] width 84 height 16
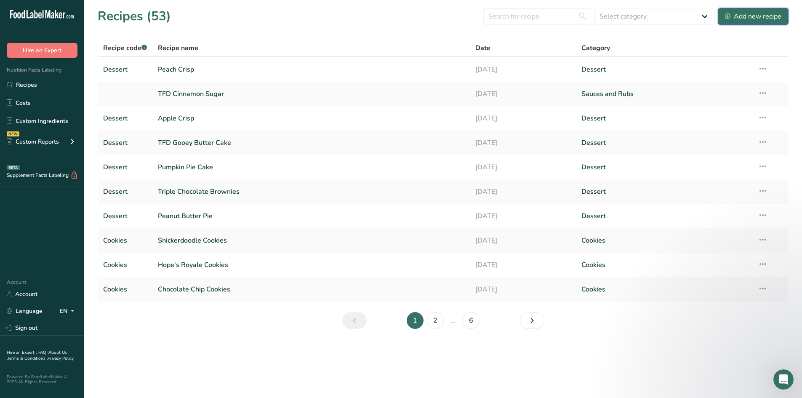
click at [748, 16] on div "Add new recipe" at bounding box center [753, 16] width 56 height 10
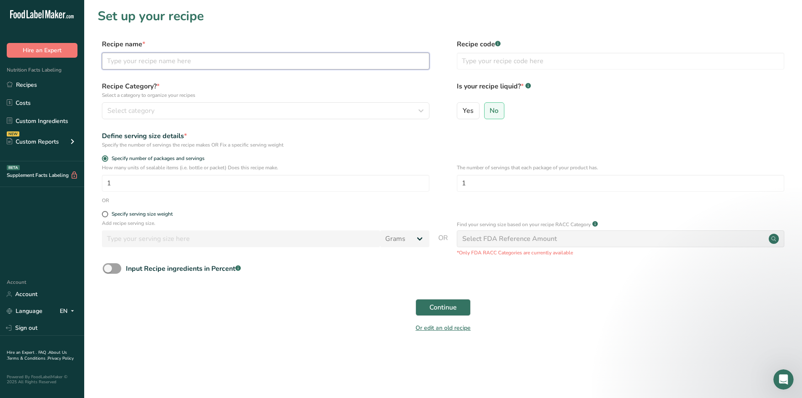
click at [187, 62] on input "text" at bounding box center [266, 61] width 328 height 17
type input "Baby Bakers"
click at [505, 60] on input "text" at bounding box center [621, 61] width 328 height 17
type input "Simple Side"
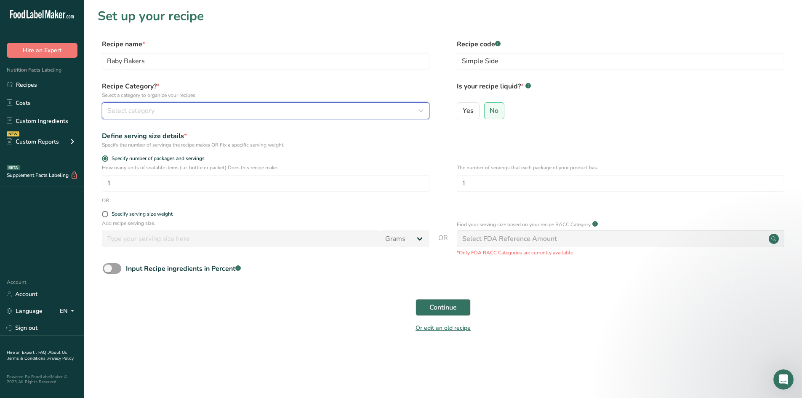
click at [339, 108] on div "Select category" at bounding box center [263, 111] width 312 height 10
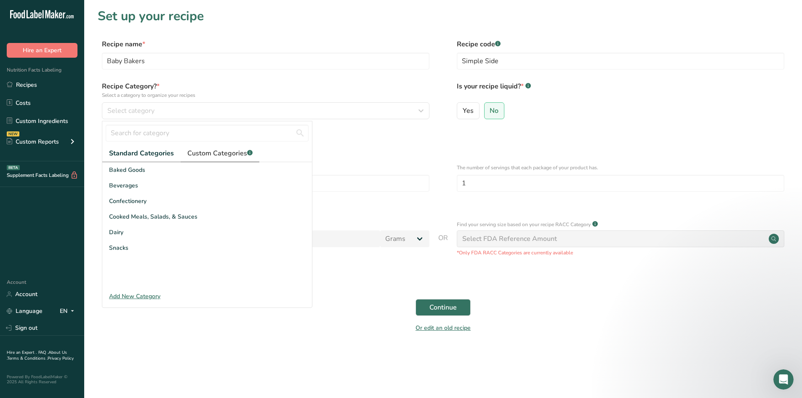
click at [228, 158] on span "Custom Categories .a-a{fill:#347362;}.b-a{fill:#fff;}" at bounding box center [219, 153] width 65 height 10
click at [147, 296] on div "Add New Category" at bounding box center [207, 296] width 210 height 9
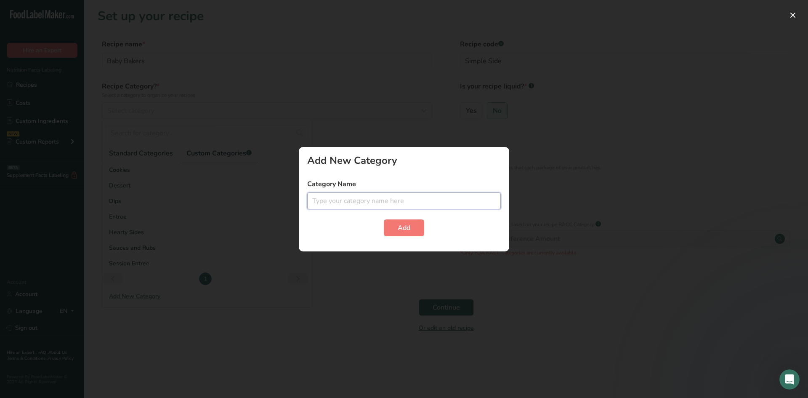
click at [338, 204] on input "text" at bounding box center [404, 200] width 194 height 17
type input "Simple Sides"
click at [407, 223] on span "Add" at bounding box center [404, 228] width 13 height 10
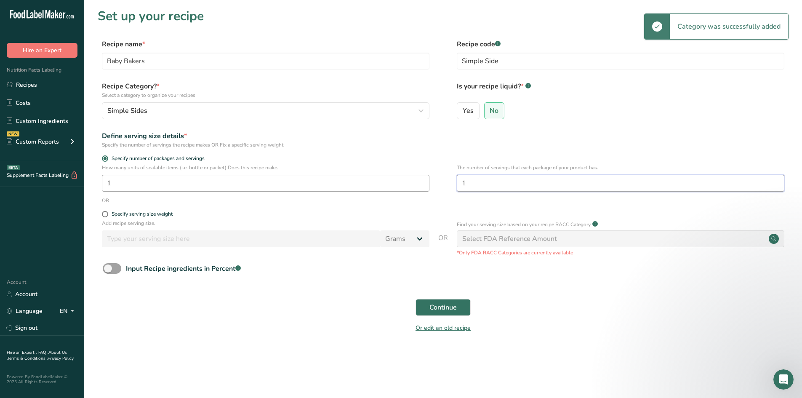
drag, startPoint x: 488, startPoint y: 182, endPoint x: 419, endPoint y: 178, distance: 69.2
click at [419, 178] on div "How many units of sealable items (i.e. bottle or packet) Does this recipe make.…" at bounding box center [443, 180] width 691 height 33
type input "6"
click at [437, 306] on span "Continue" at bounding box center [442, 307] width 27 height 10
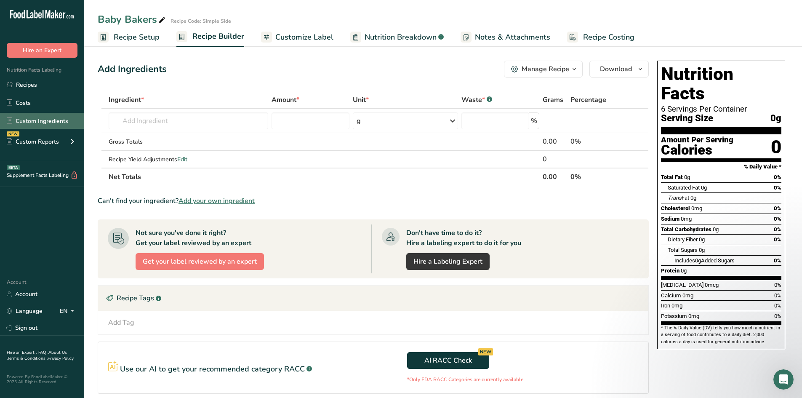
click at [49, 123] on link "Custom Ingredients" at bounding box center [42, 121] width 84 height 16
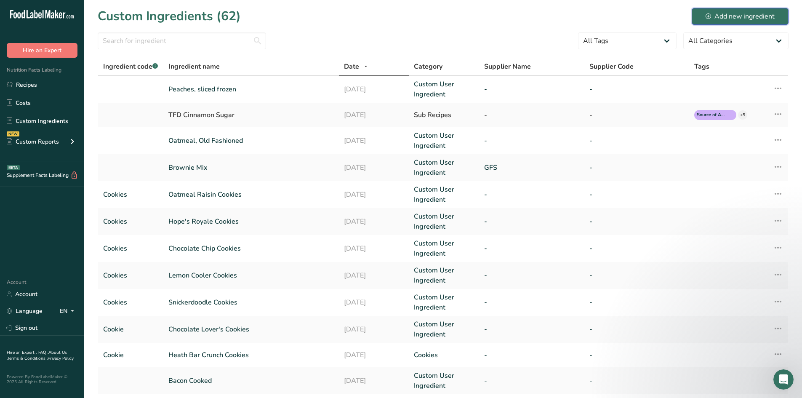
click at [749, 15] on div "Add new ingredient" at bounding box center [740, 16] width 69 height 10
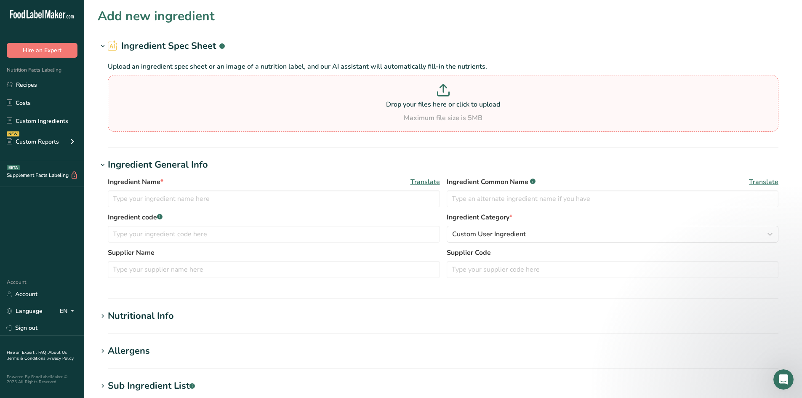
click at [436, 110] on div "Drop your files here or click to upload Maximum file size is 5MB" at bounding box center [443, 103] width 667 height 39
click at [436, 110] on input "Drop your files here or click to upload Maximum file size is 5MB" at bounding box center [443, 103] width 671 height 57
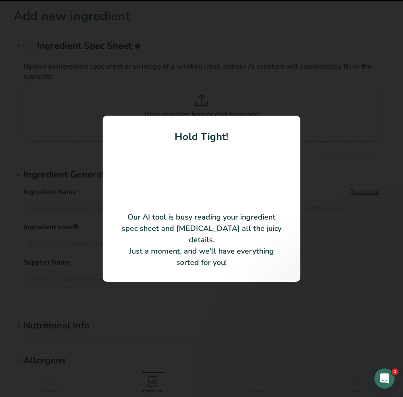
type input "Potato Baby Bakers Mini Roasted"
type input "963050"
type input "JR Simplot Company"
type input "1007117900"
